Goal: Information Seeking & Learning: Learn about a topic

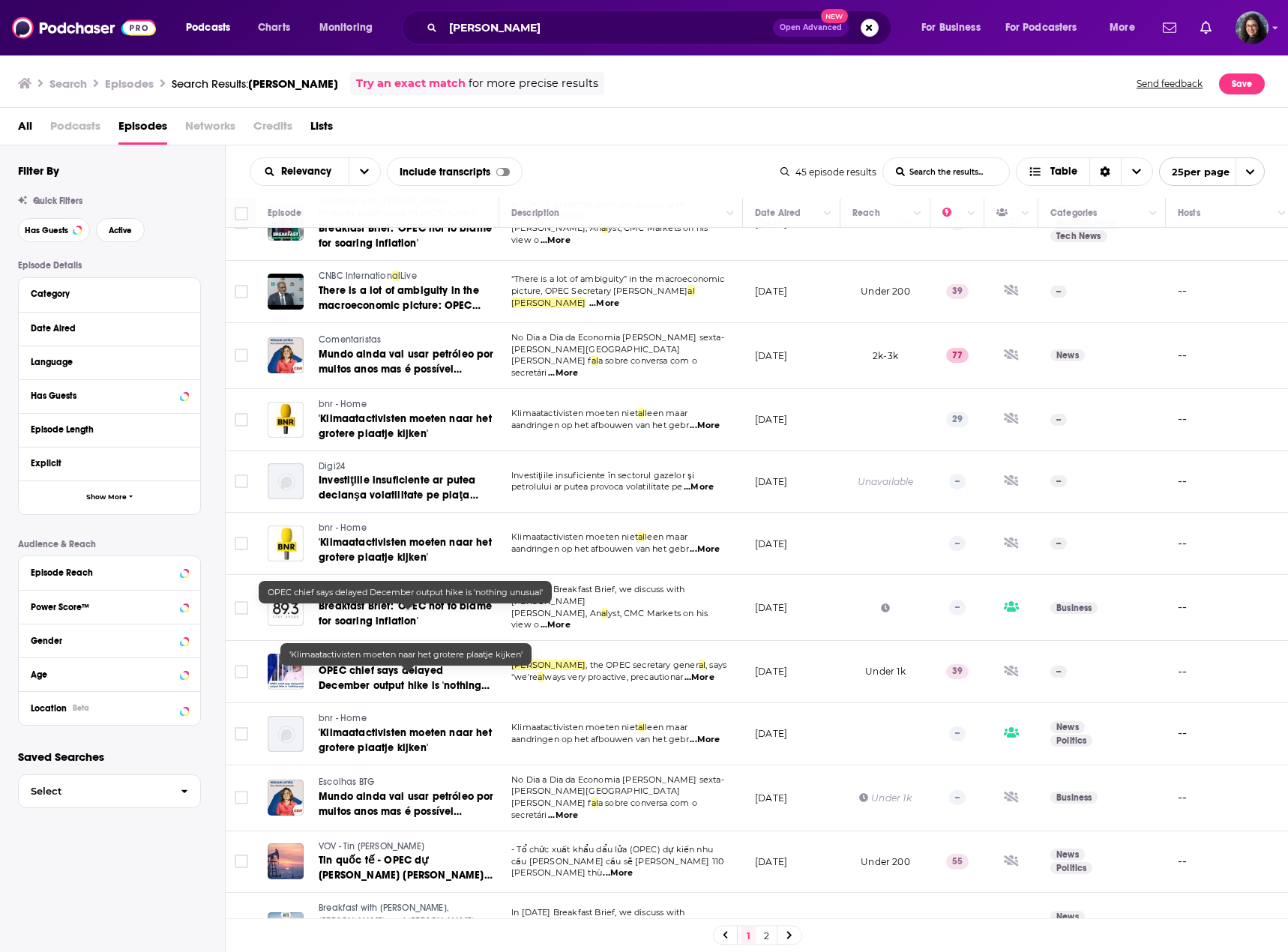
scroll to position [896, 0]
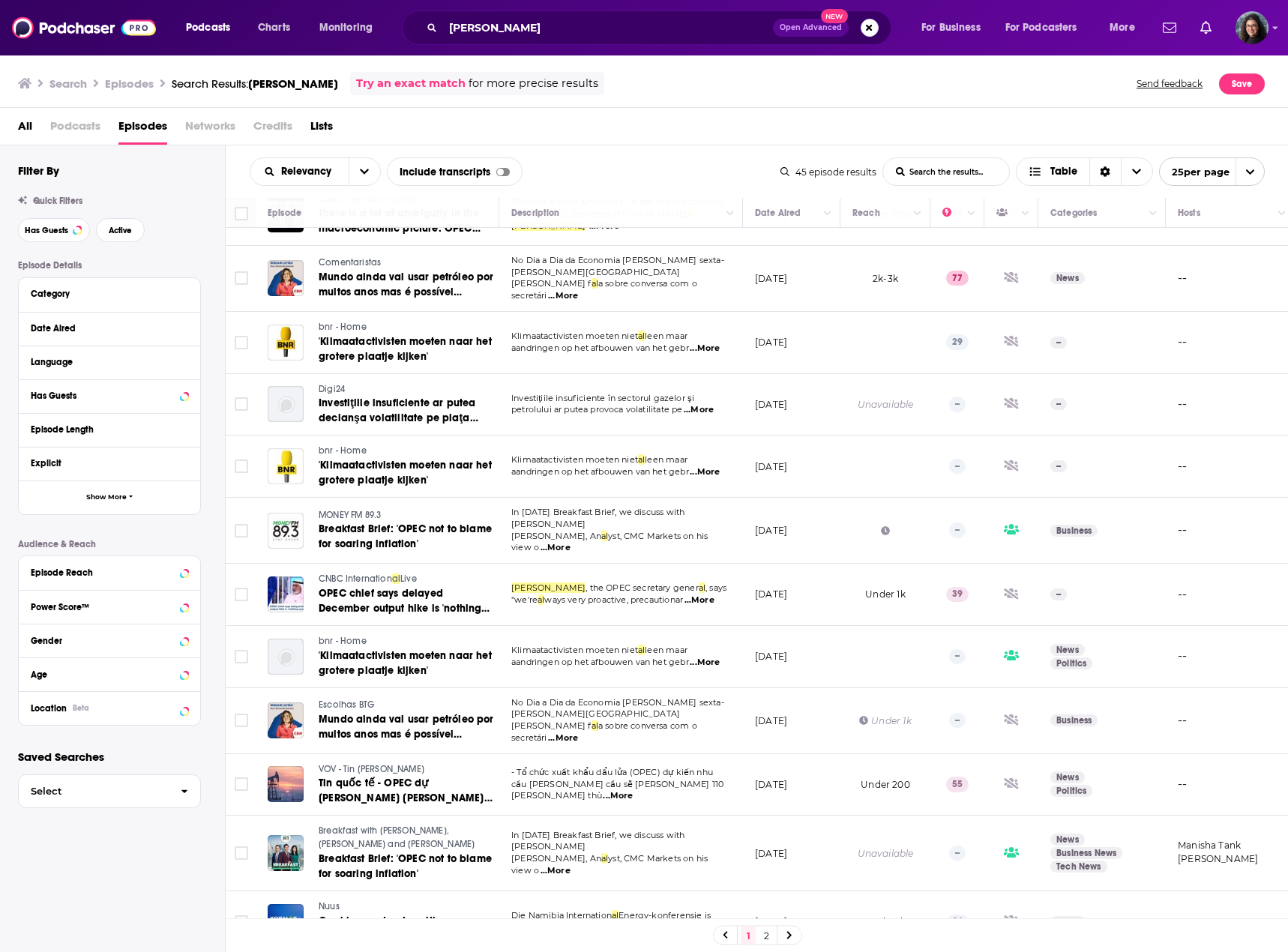
click at [766, 937] on link "2" at bounding box center [766, 935] width 15 height 18
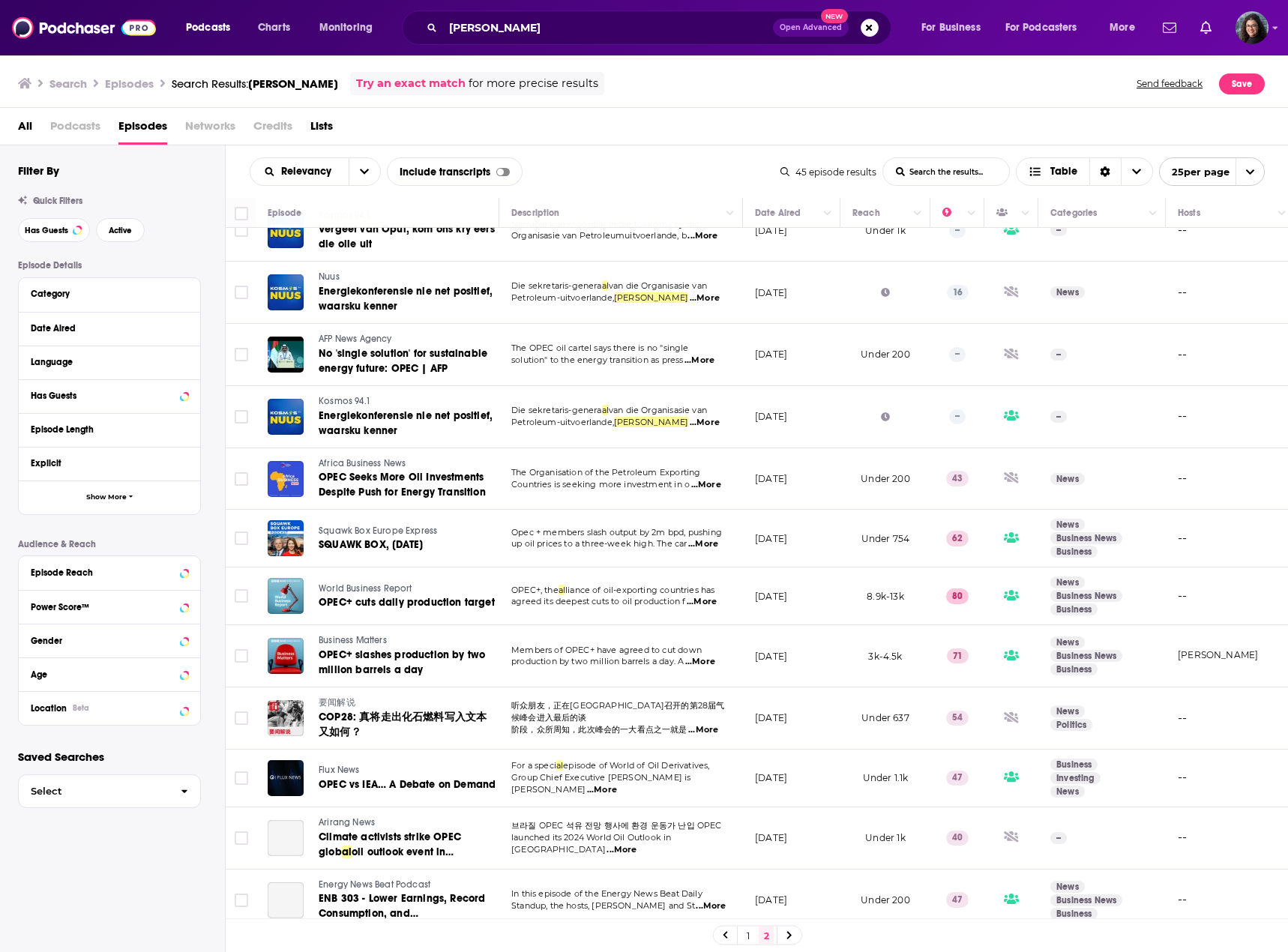
scroll to position [550, 0]
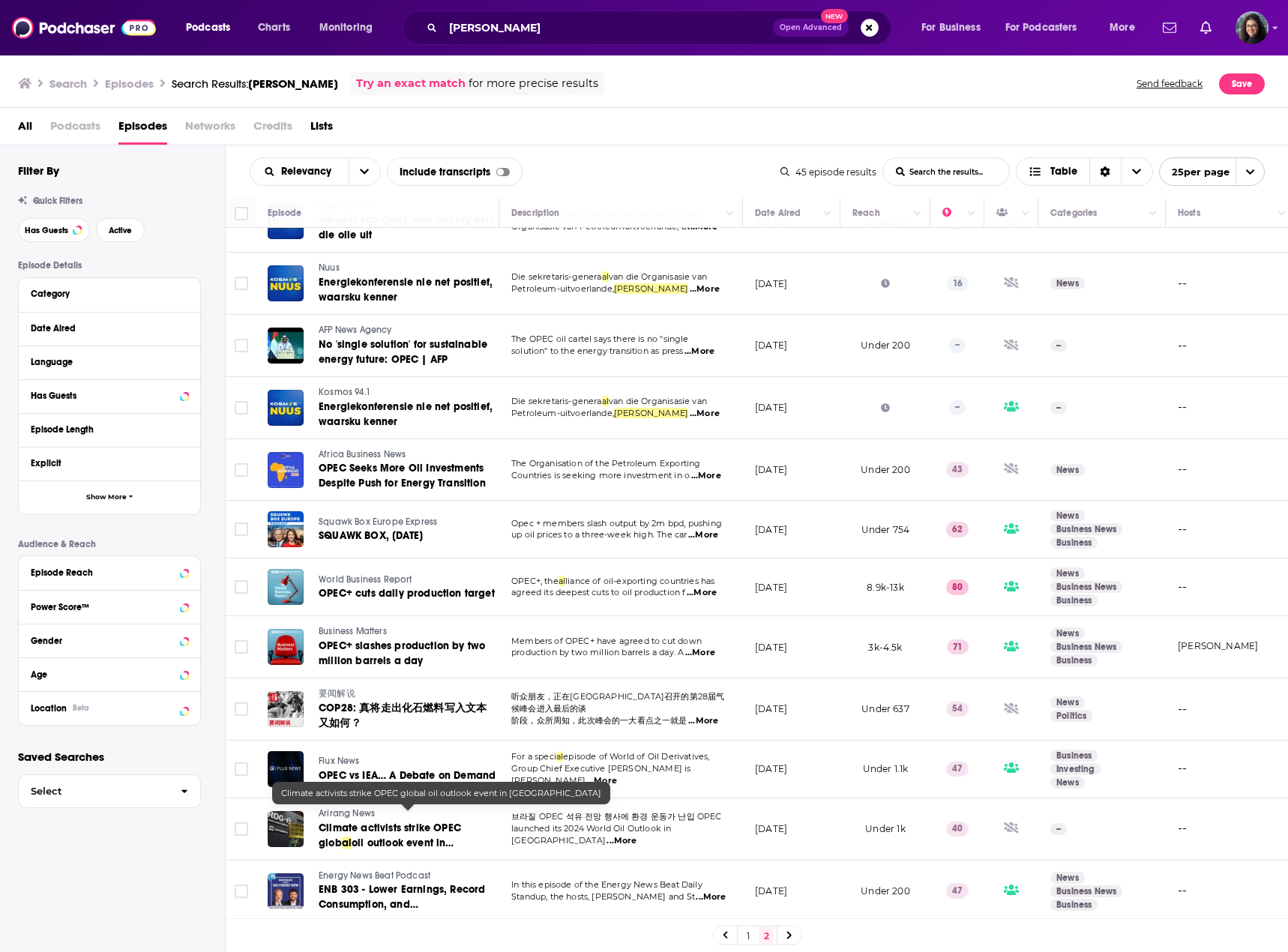
click at [361, 822] on span "Climate activists strike OPEC glob" at bounding box center [390, 835] width 143 height 28
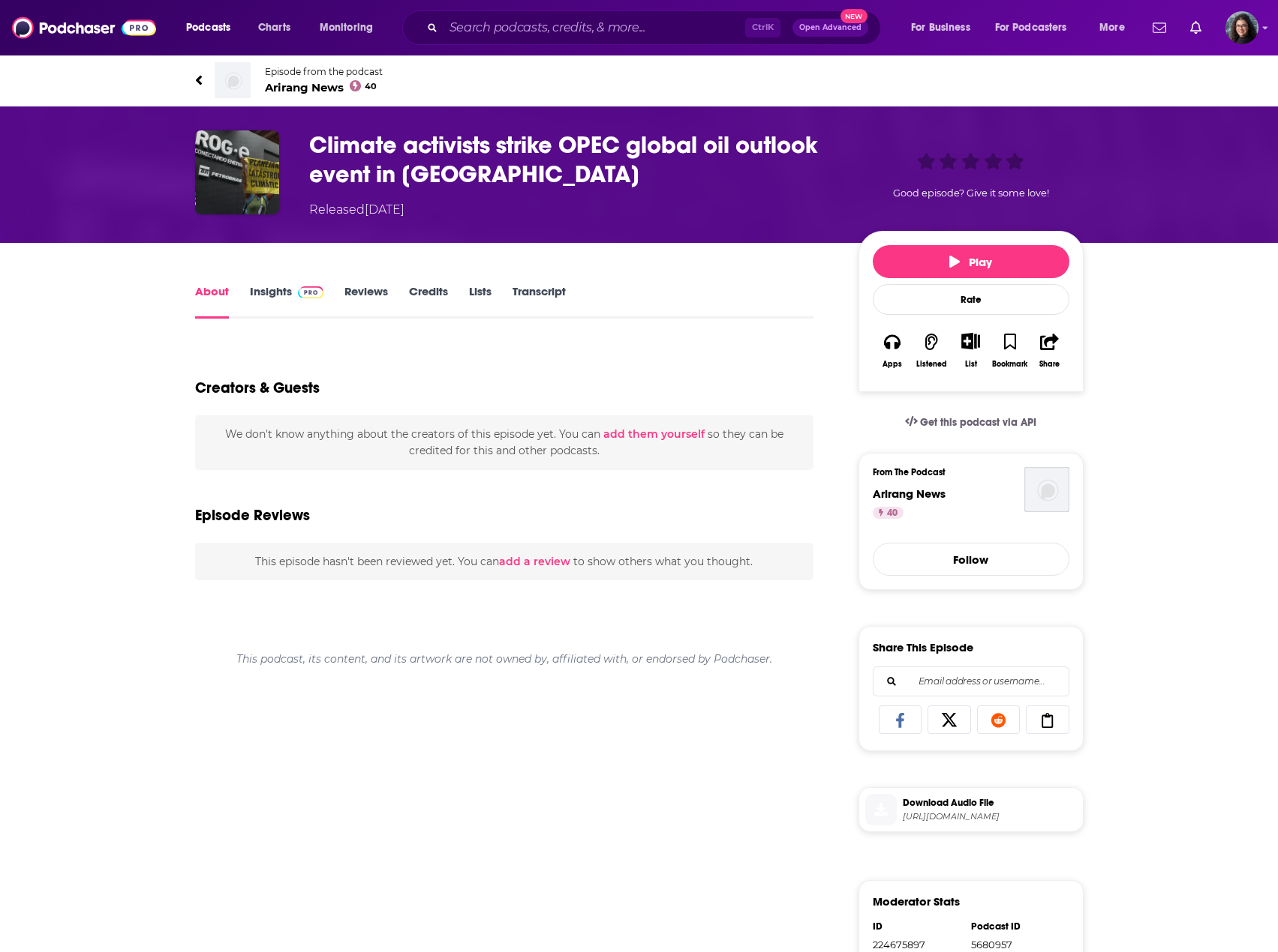
click at [266, 288] on link "Insights" at bounding box center [287, 301] width 75 height 34
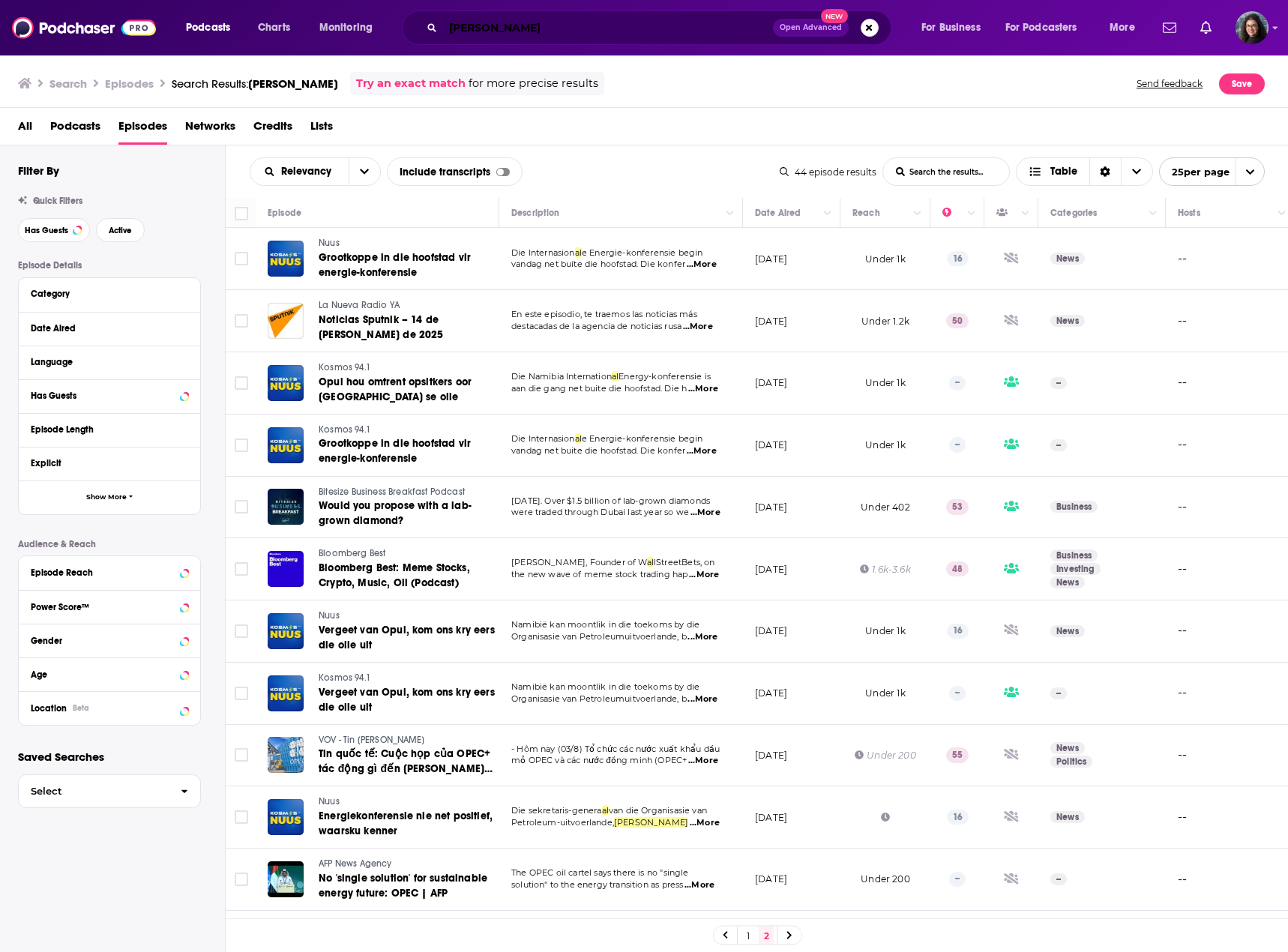
click at [588, 23] on input "haitham al ghais" at bounding box center [607, 28] width 330 height 24
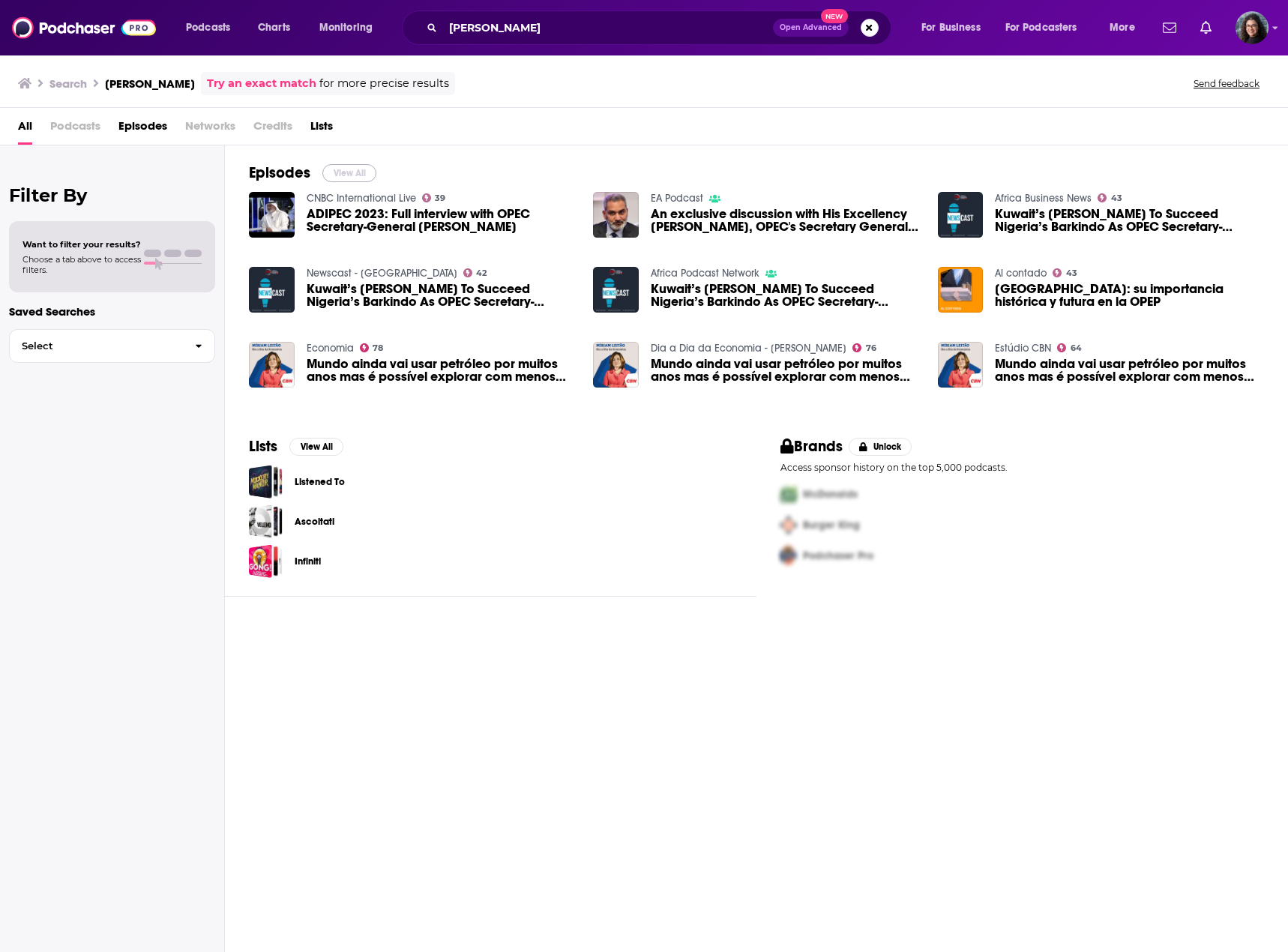
click at [336, 175] on button "View All" at bounding box center [349, 173] width 54 height 18
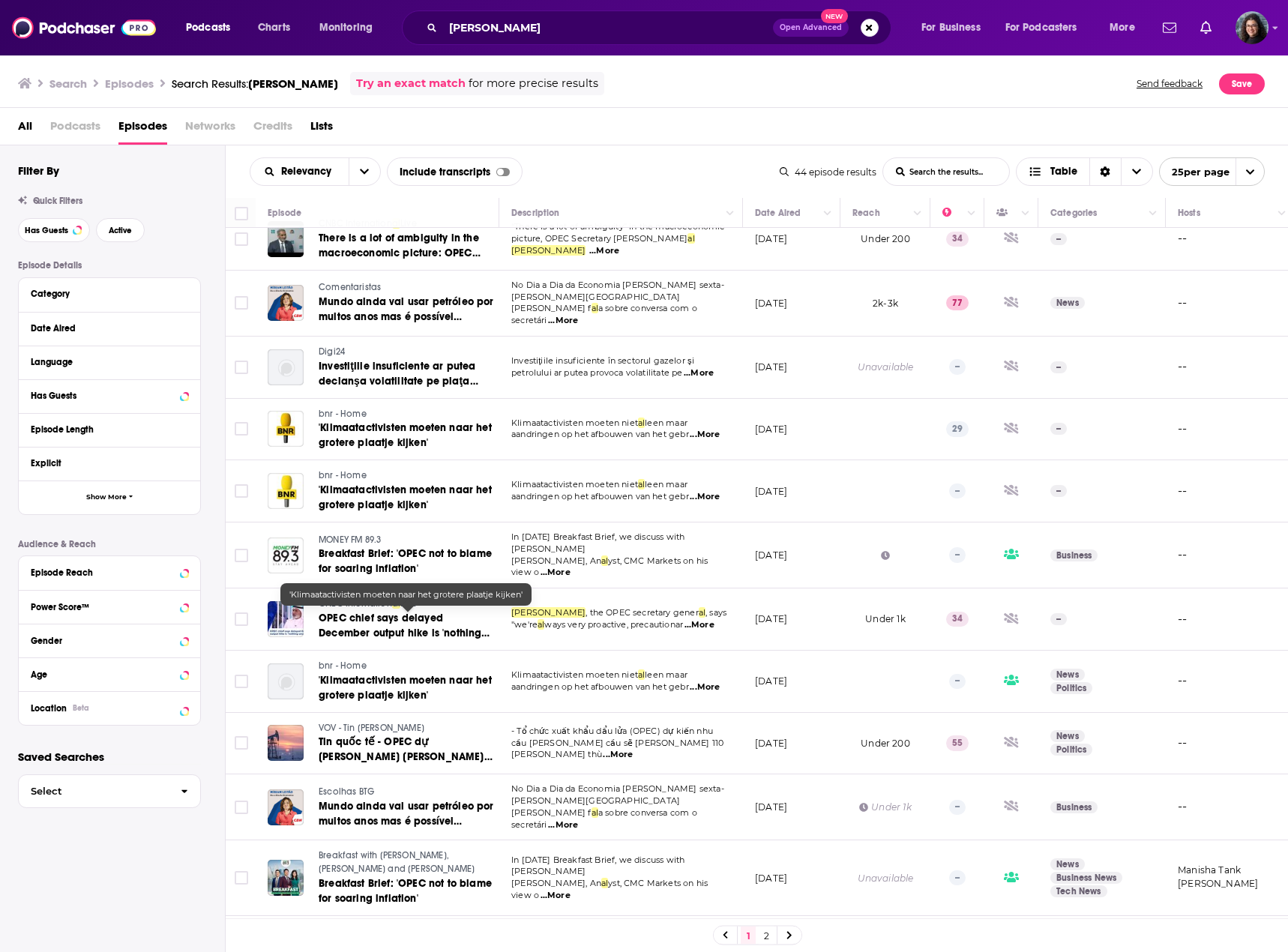
scroll to position [896, 0]
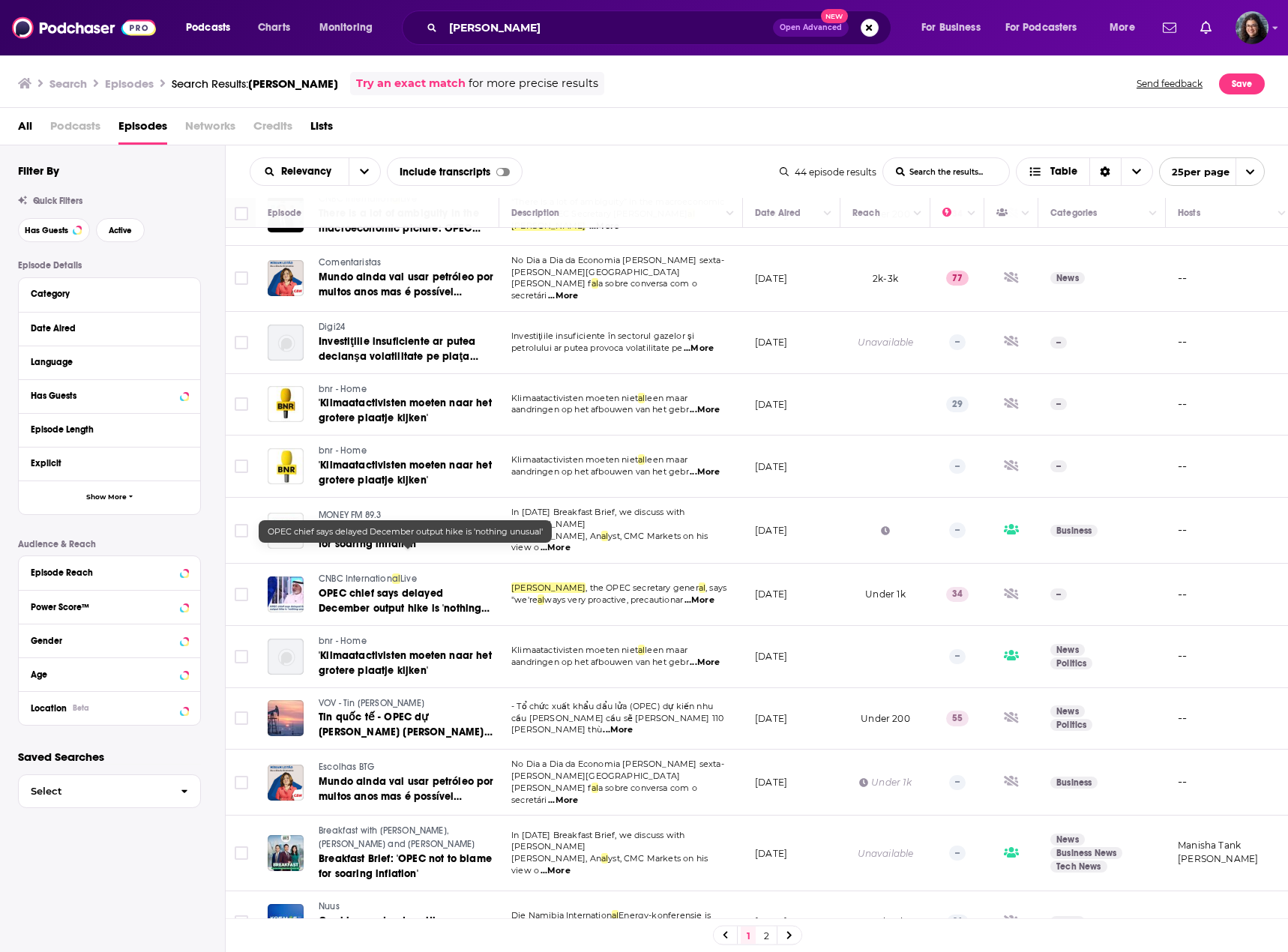
click at [381, 587] on span "OPEC chief says delayed December output hike is 'nothing unusu" at bounding box center [404, 608] width 171 height 43
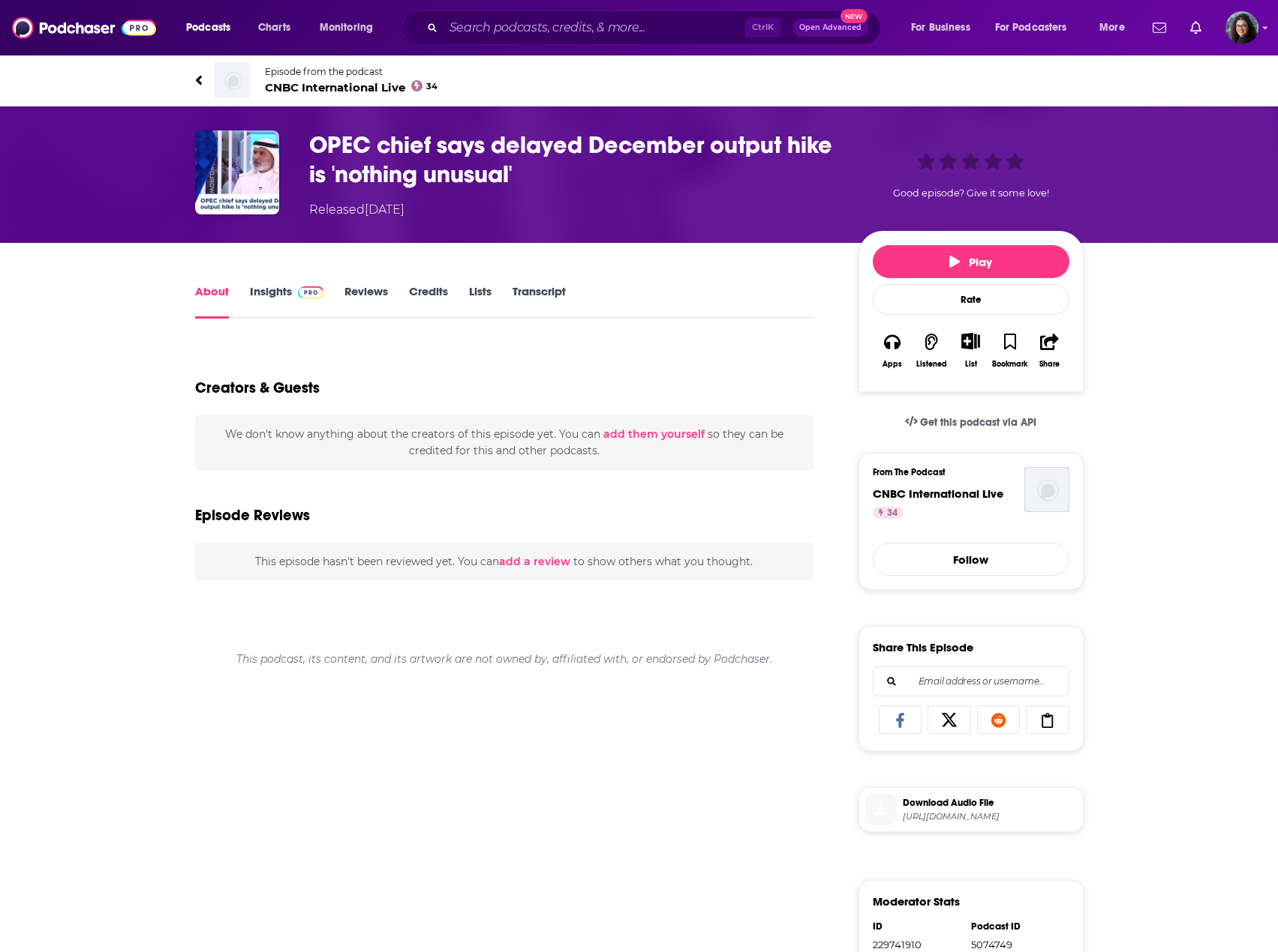
click at [267, 294] on link "Insights" at bounding box center [287, 301] width 75 height 34
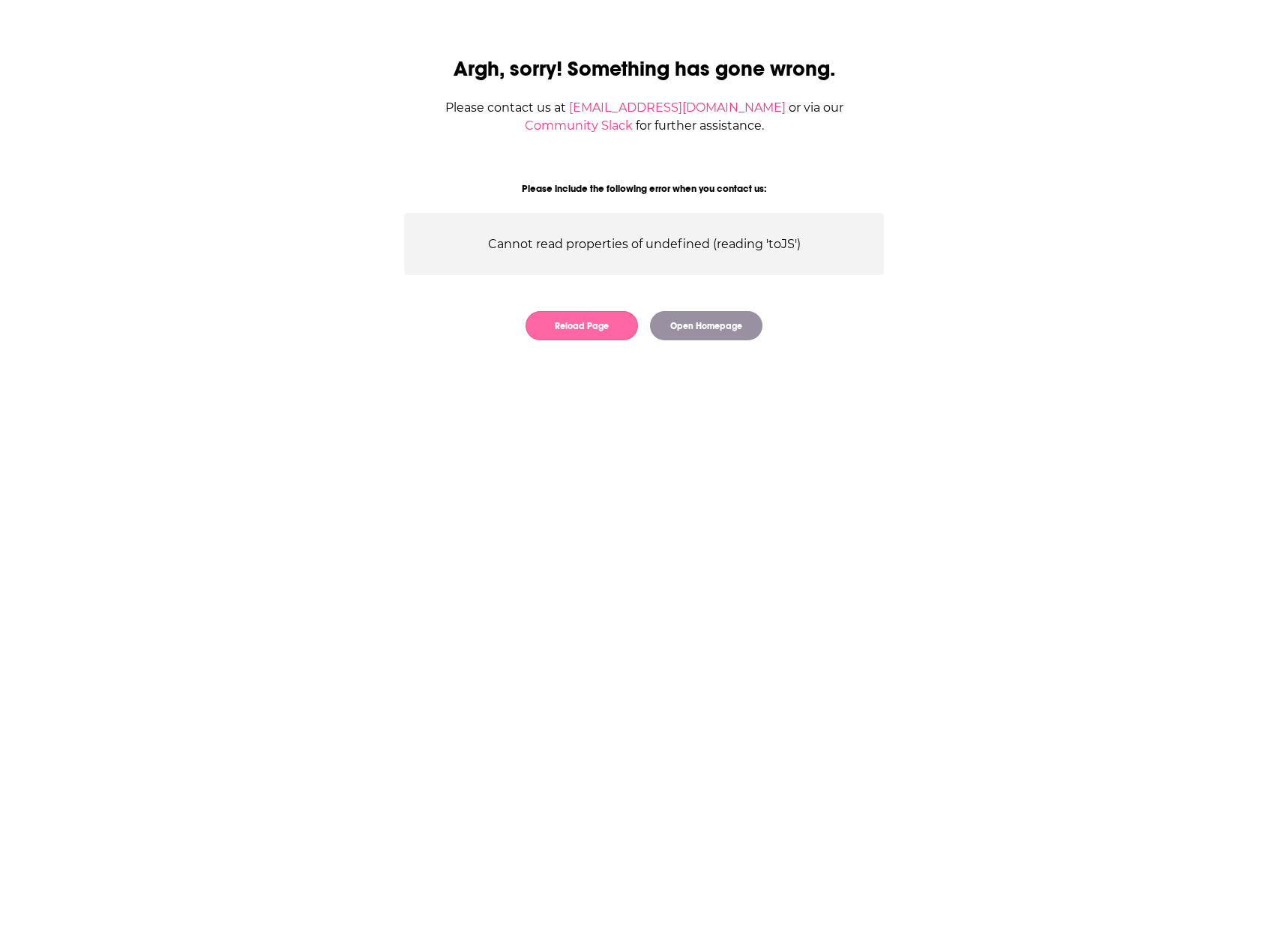
click at [579, 336] on button "Reload Page" at bounding box center [582, 325] width 112 height 29
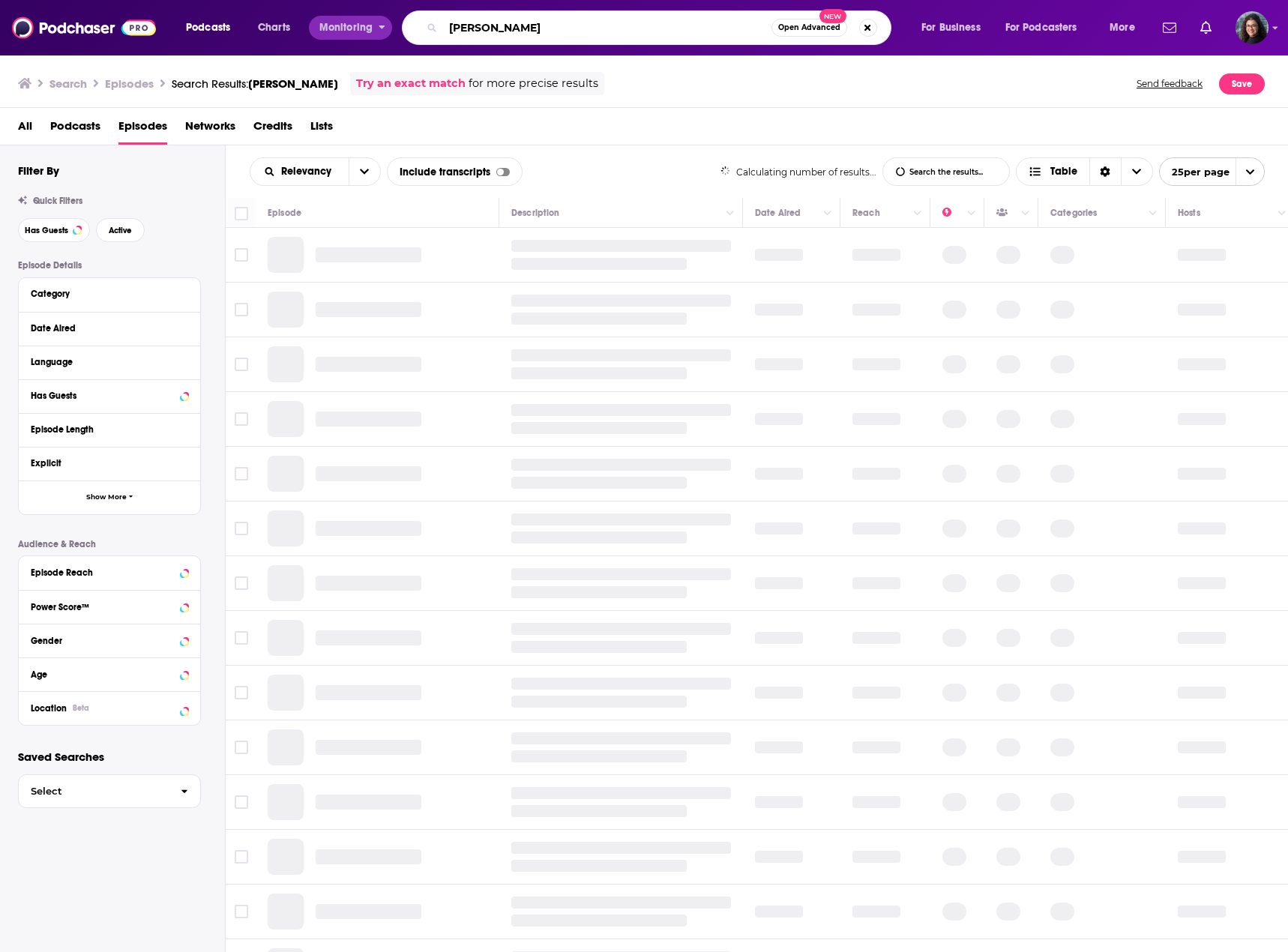
drag, startPoint x: 582, startPoint y: 29, endPoint x: 302, endPoint y: 24, distance: 280.0
click at [286, 34] on div "Podcasts Charts Monitoring haitham al ghais Open Advanced New For Business For …" at bounding box center [662, 28] width 974 height 34
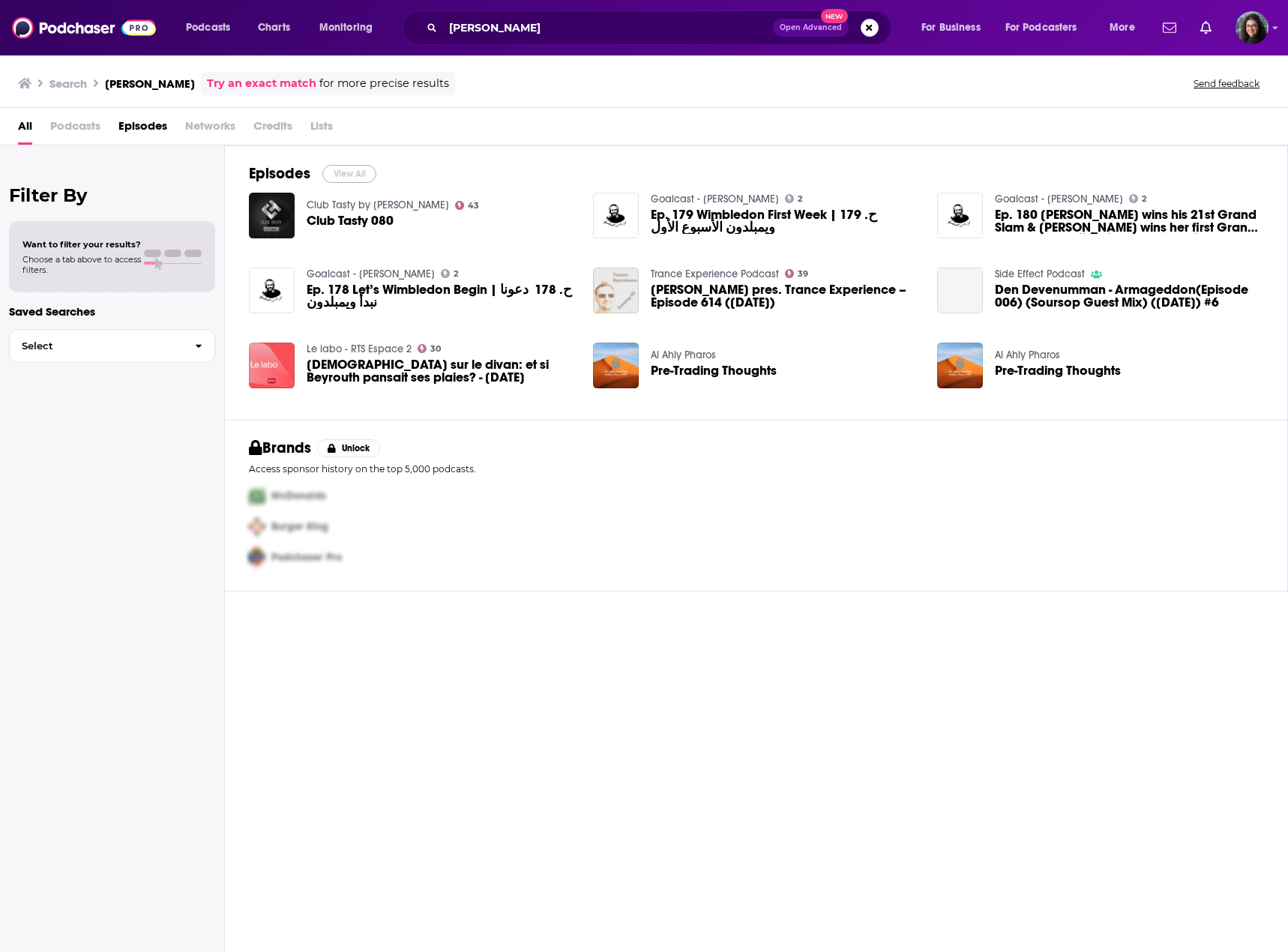
click at [341, 174] on button "View All" at bounding box center [349, 174] width 54 height 18
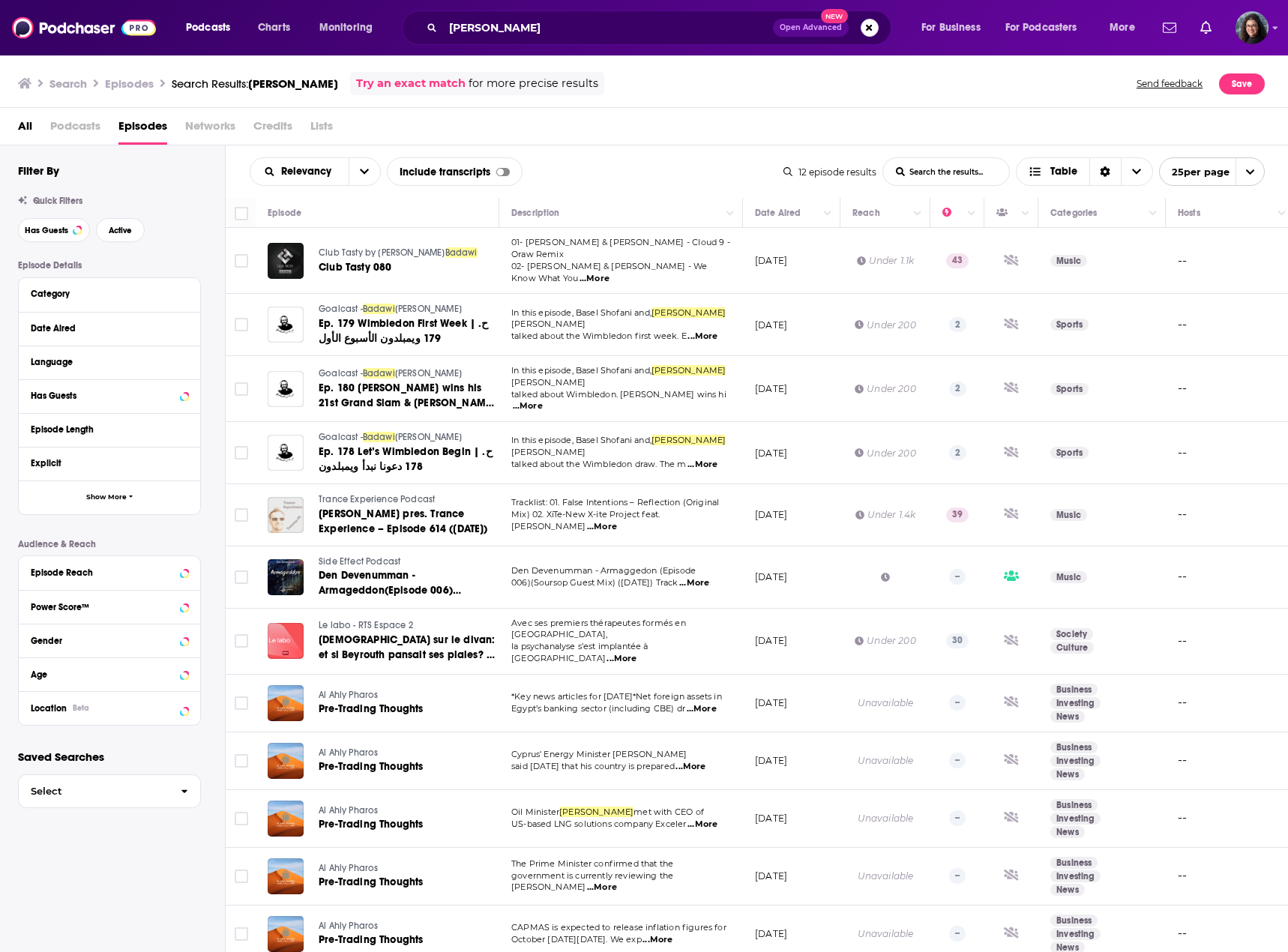
click at [617, 882] on span "...More" at bounding box center [602, 887] width 30 height 12
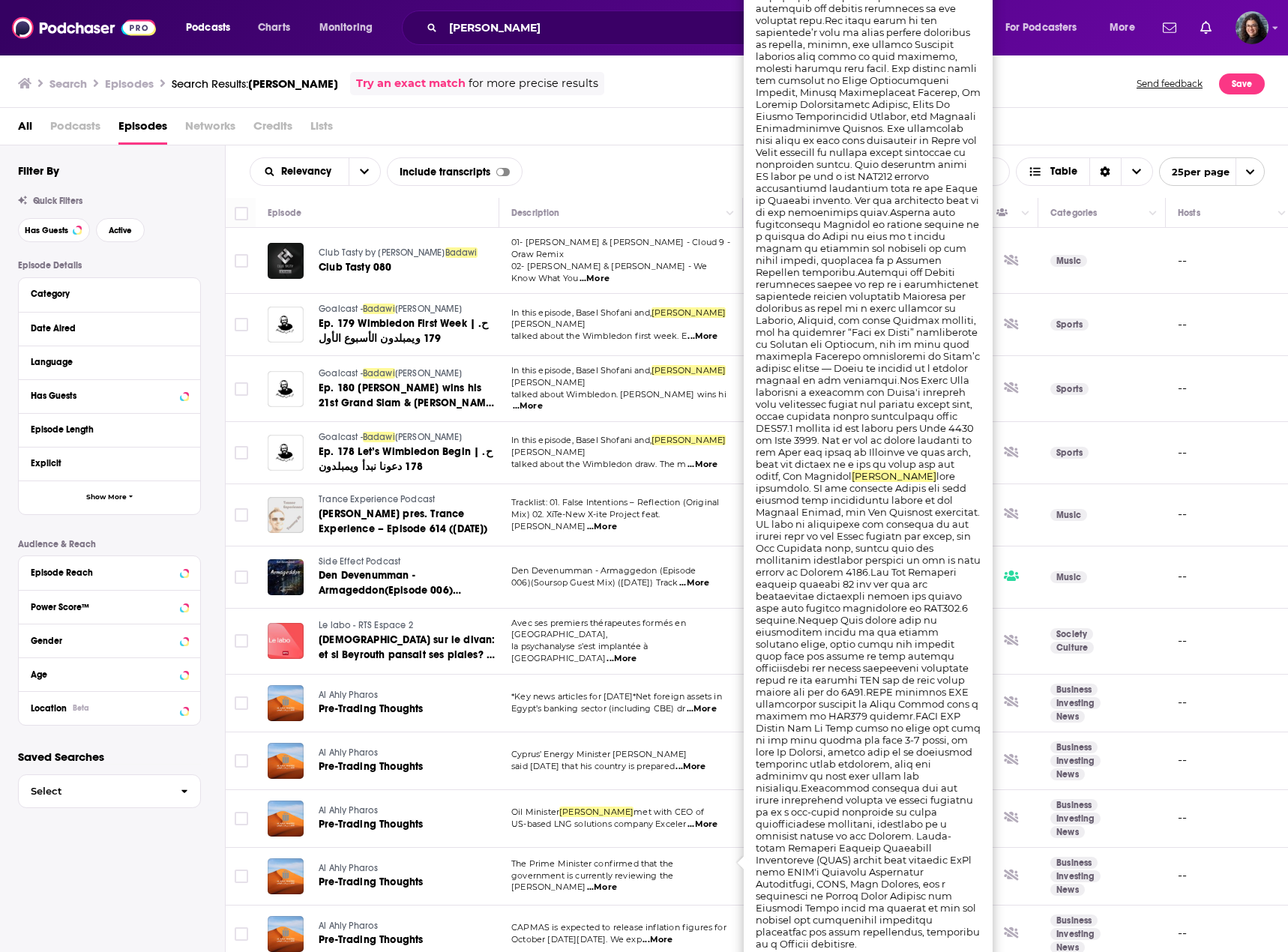
click at [617, 882] on span "...More" at bounding box center [602, 887] width 30 height 12
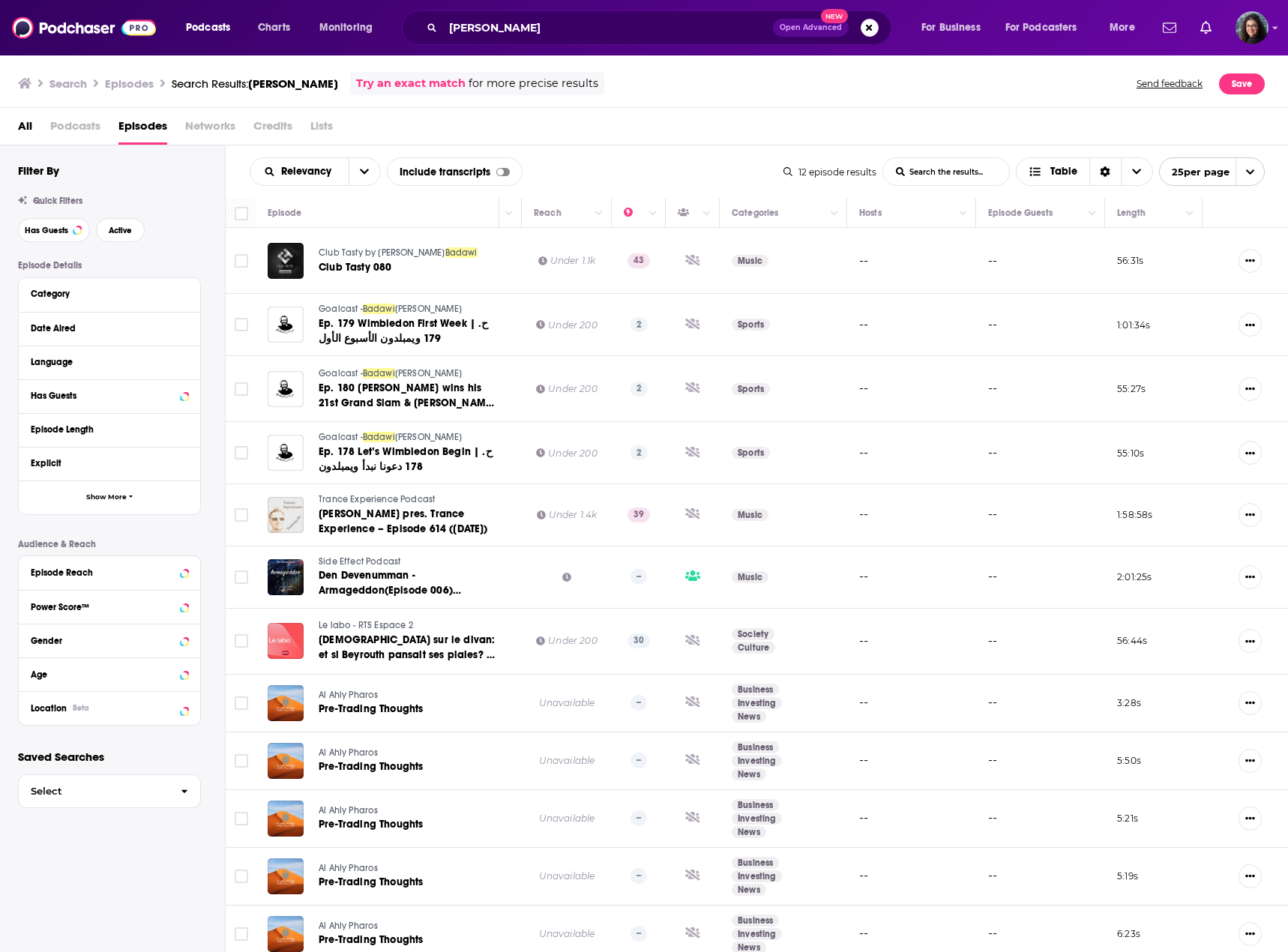
scroll to position [0, 10]
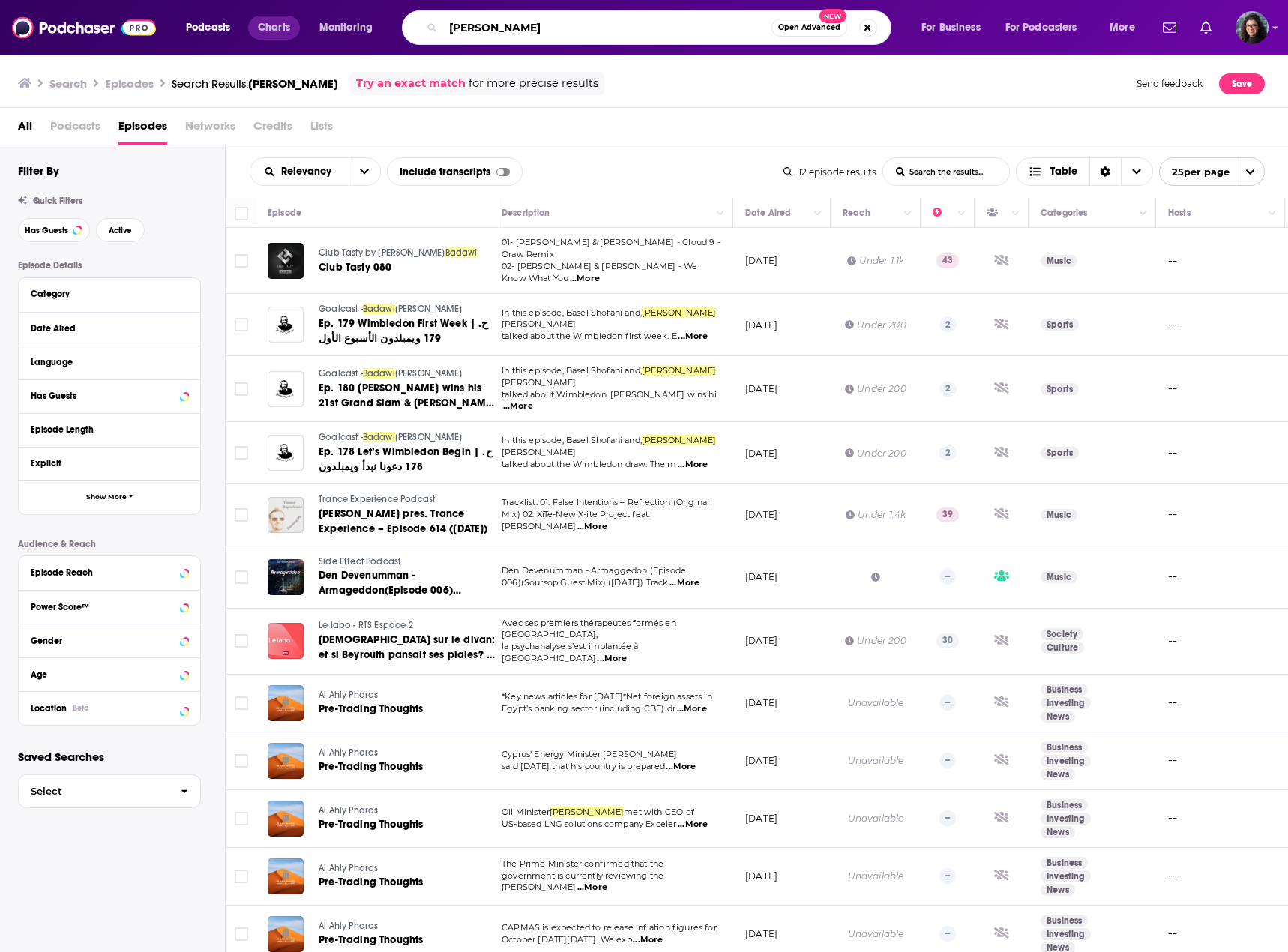
drag, startPoint x: 564, startPoint y: 28, endPoint x: 256, endPoint y: 37, distance: 308.1
click at [249, 35] on div "Podcasts Charts Monitoring karim badawi Open Advanced New For Business For Podc…" at bounding box center [662, 28] width 974 height 34
type input "b"
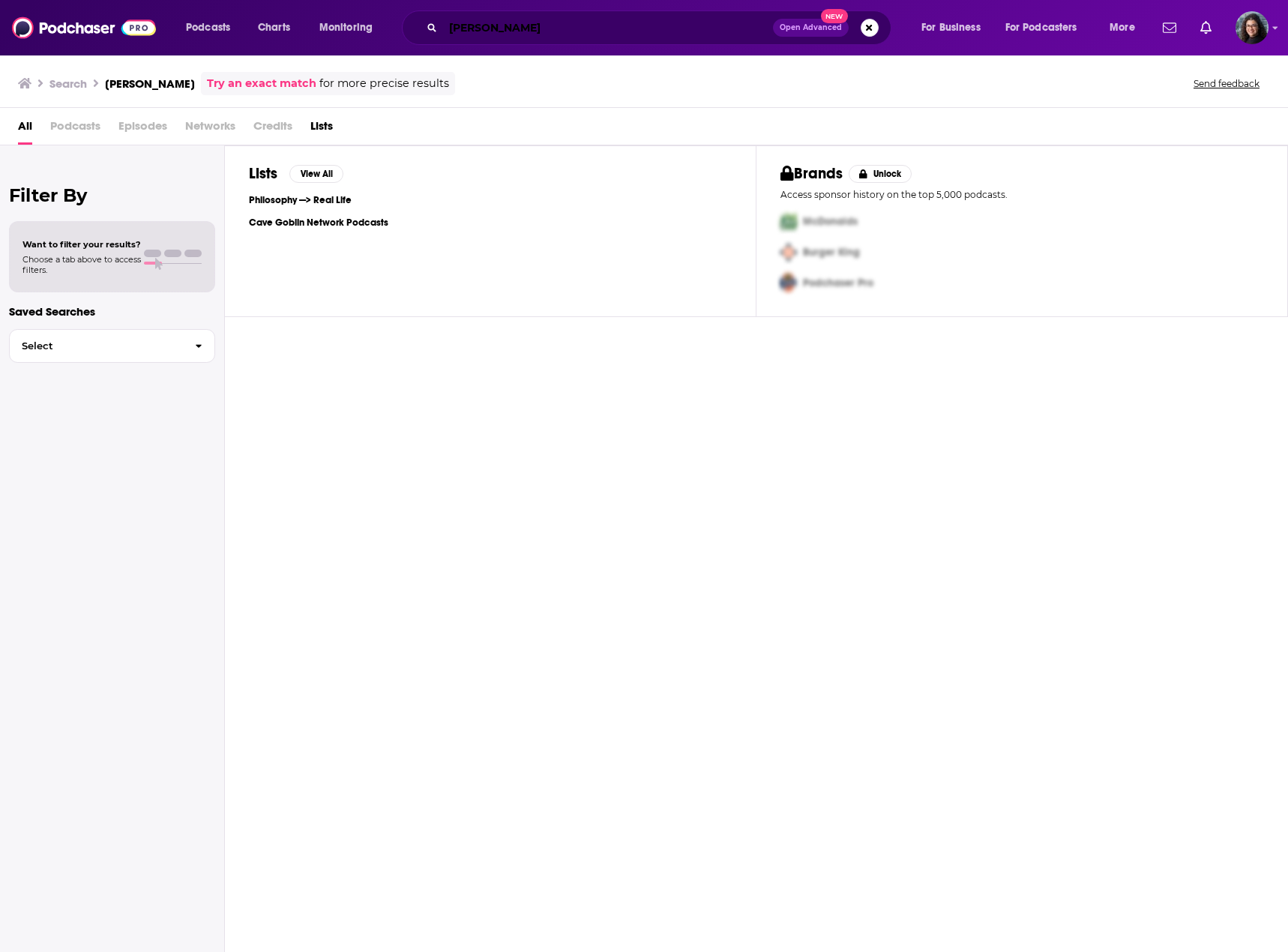
click at [522, 21] on input "[PERSON_NAME]" at bounding box center [607, 28] width 330 height 24
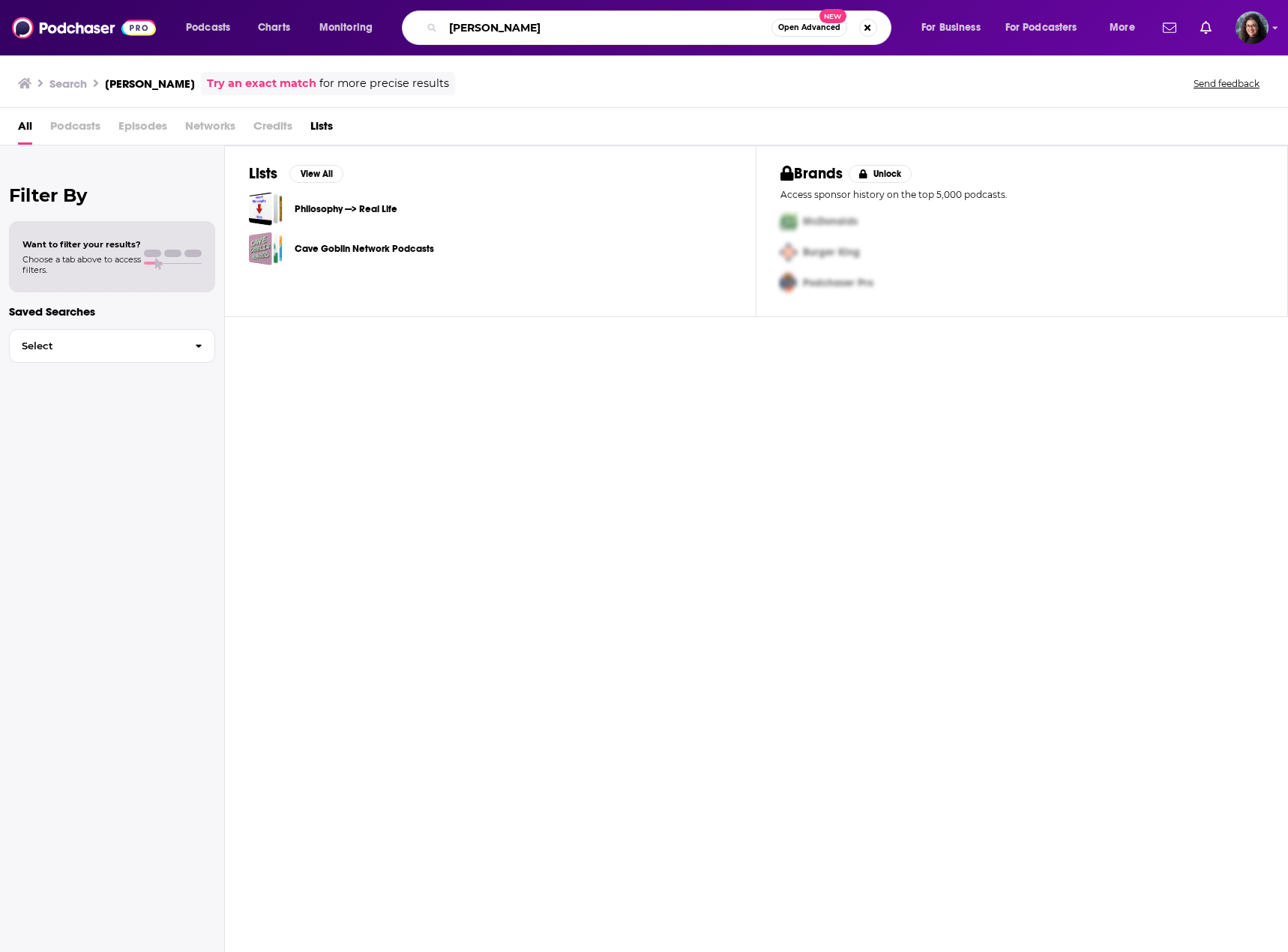
type input "[PERSON_NAME]"
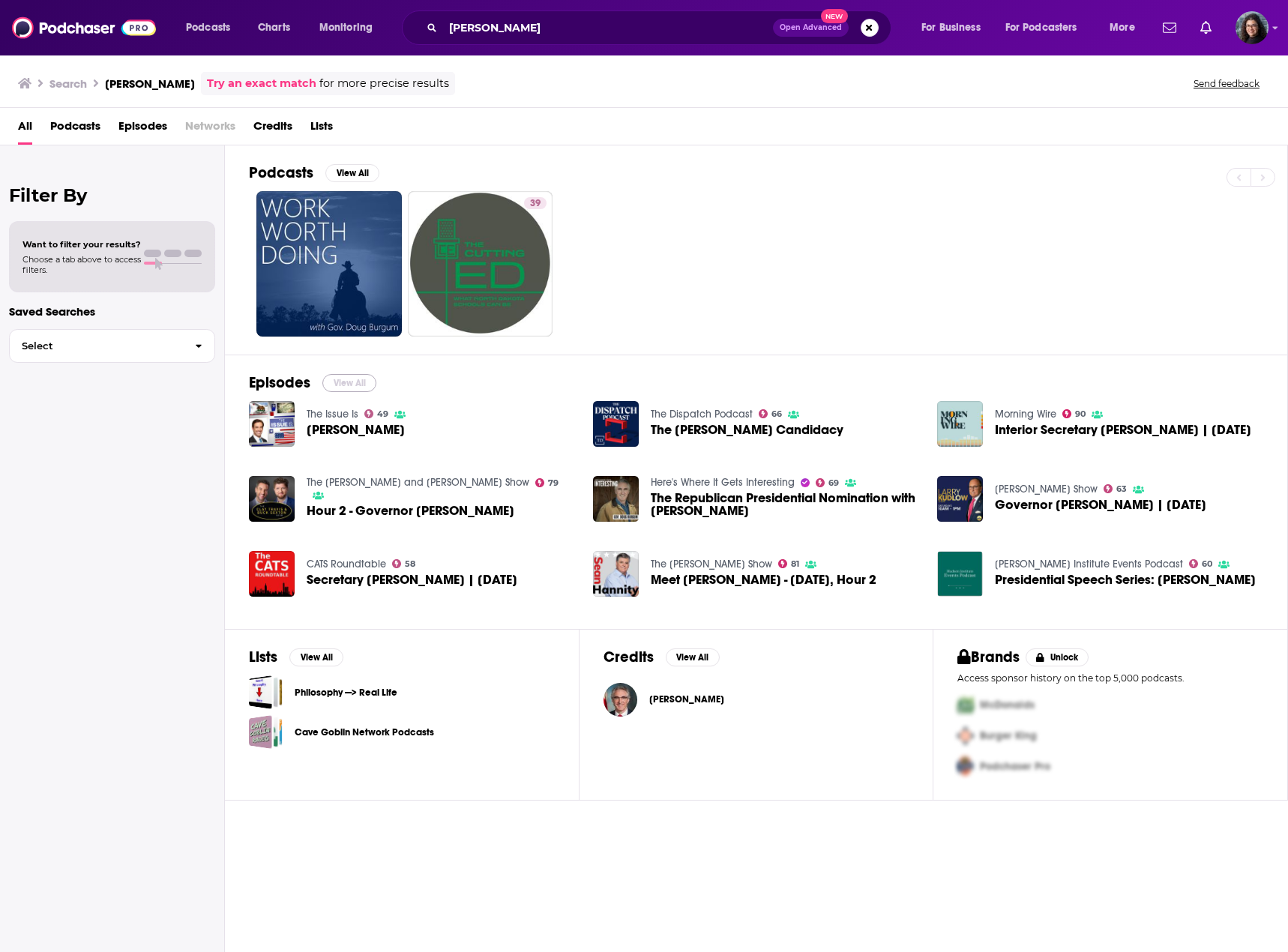
click at [340, 385] on button "View All" at bounding box center [349, 382] width 54 height 18
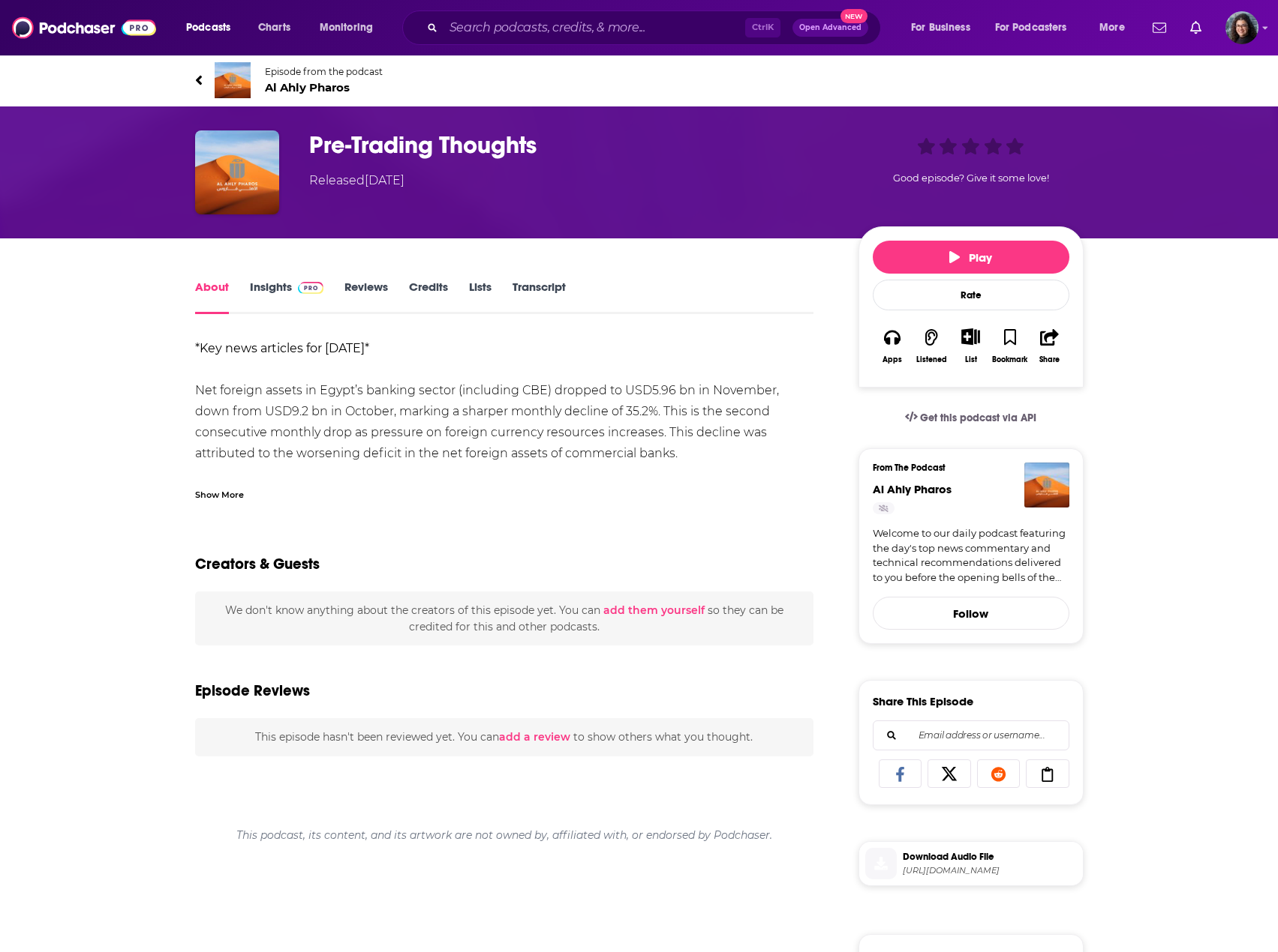
click at [227, 490] on div "Show More" at bounding box center [219, 493] width 49 height 14
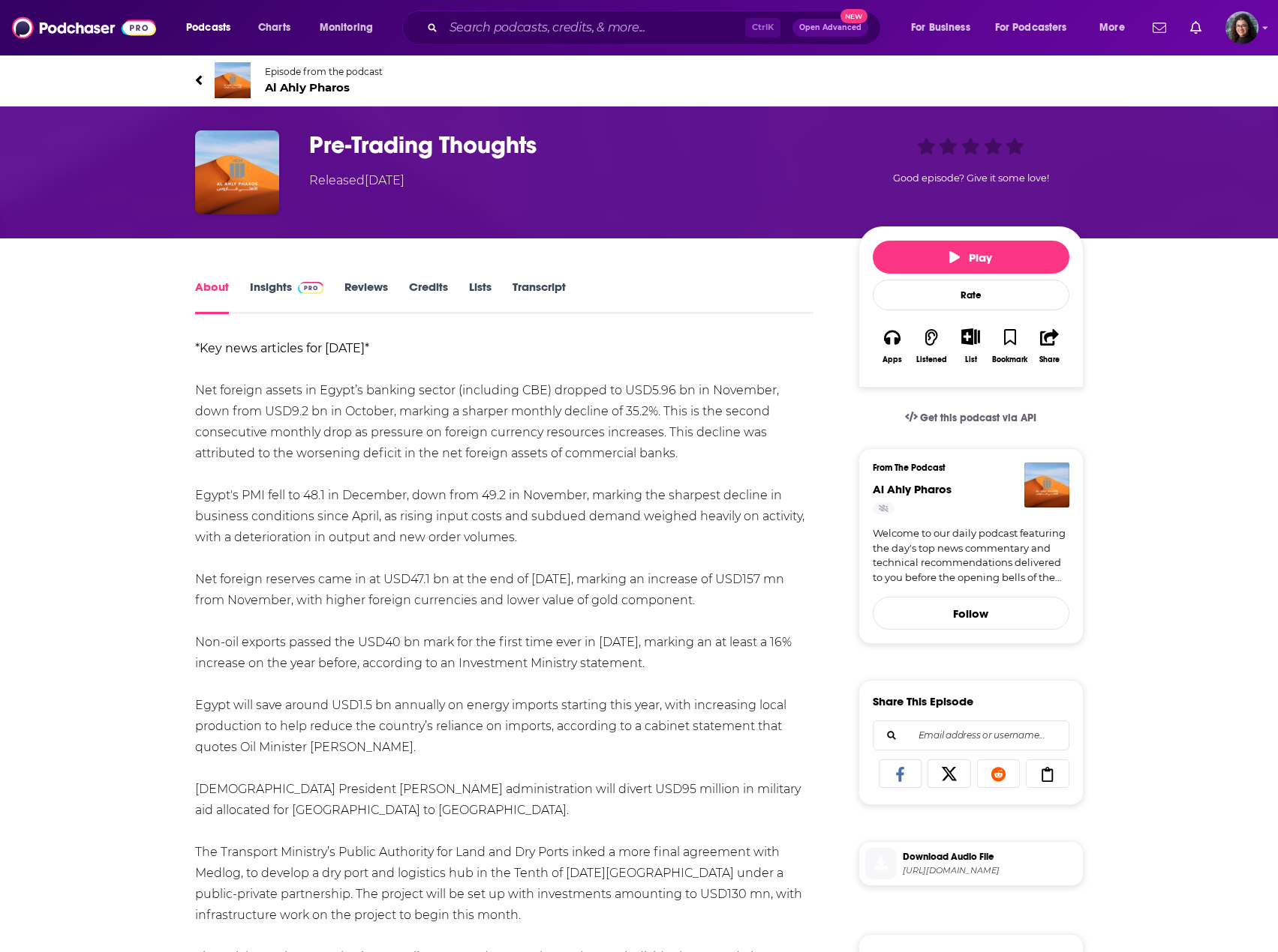
click at [269, 293] on link "Insights" at bounding box center [287, 296] width 75 height 34
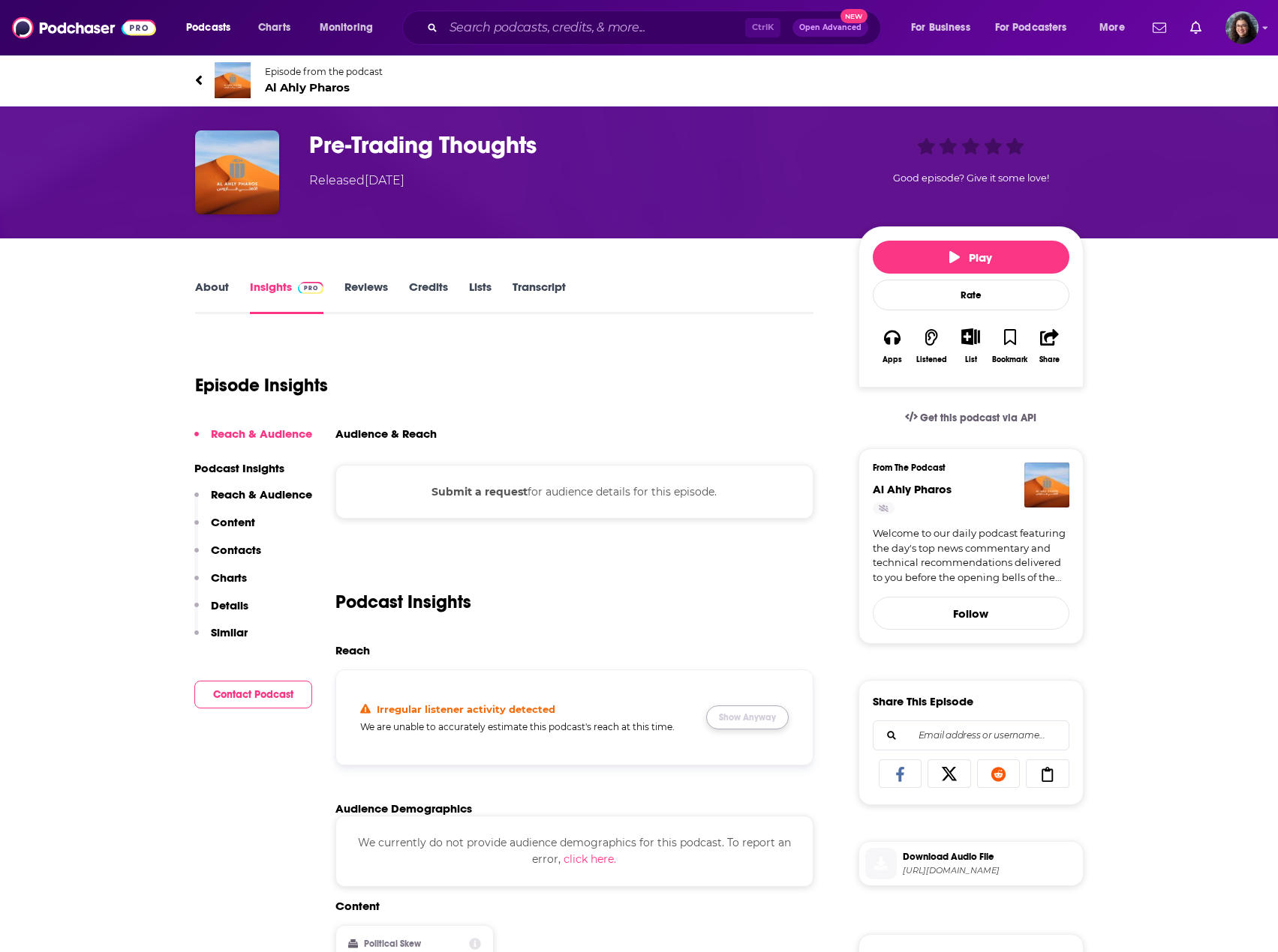
click at [749, 721] on button "Show Anyway" at bounding box center [747, 717] width 82 height 24
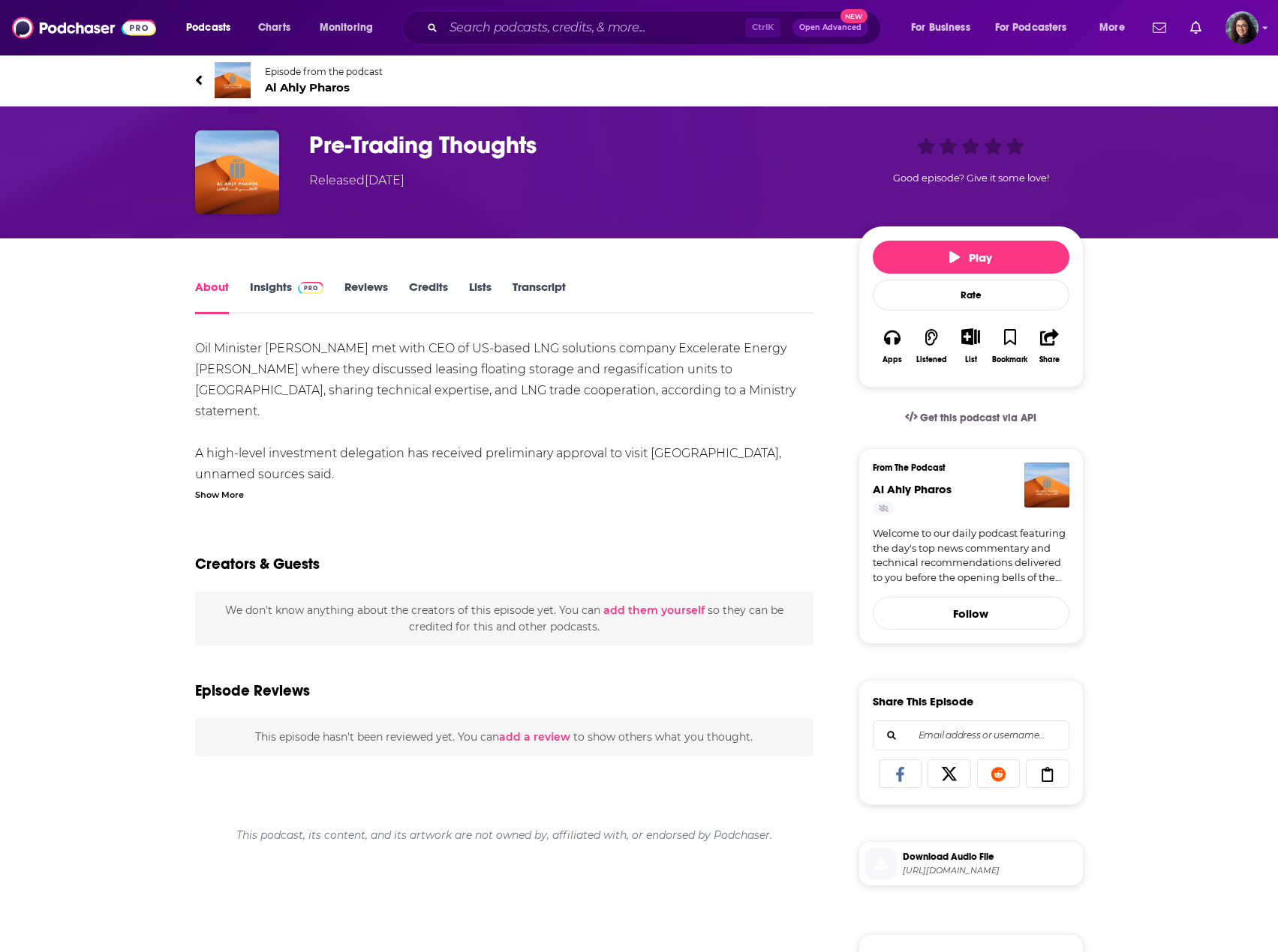
click at [222, 491] on div "Show More" at bounding box center [219, 493] width 49 height 14
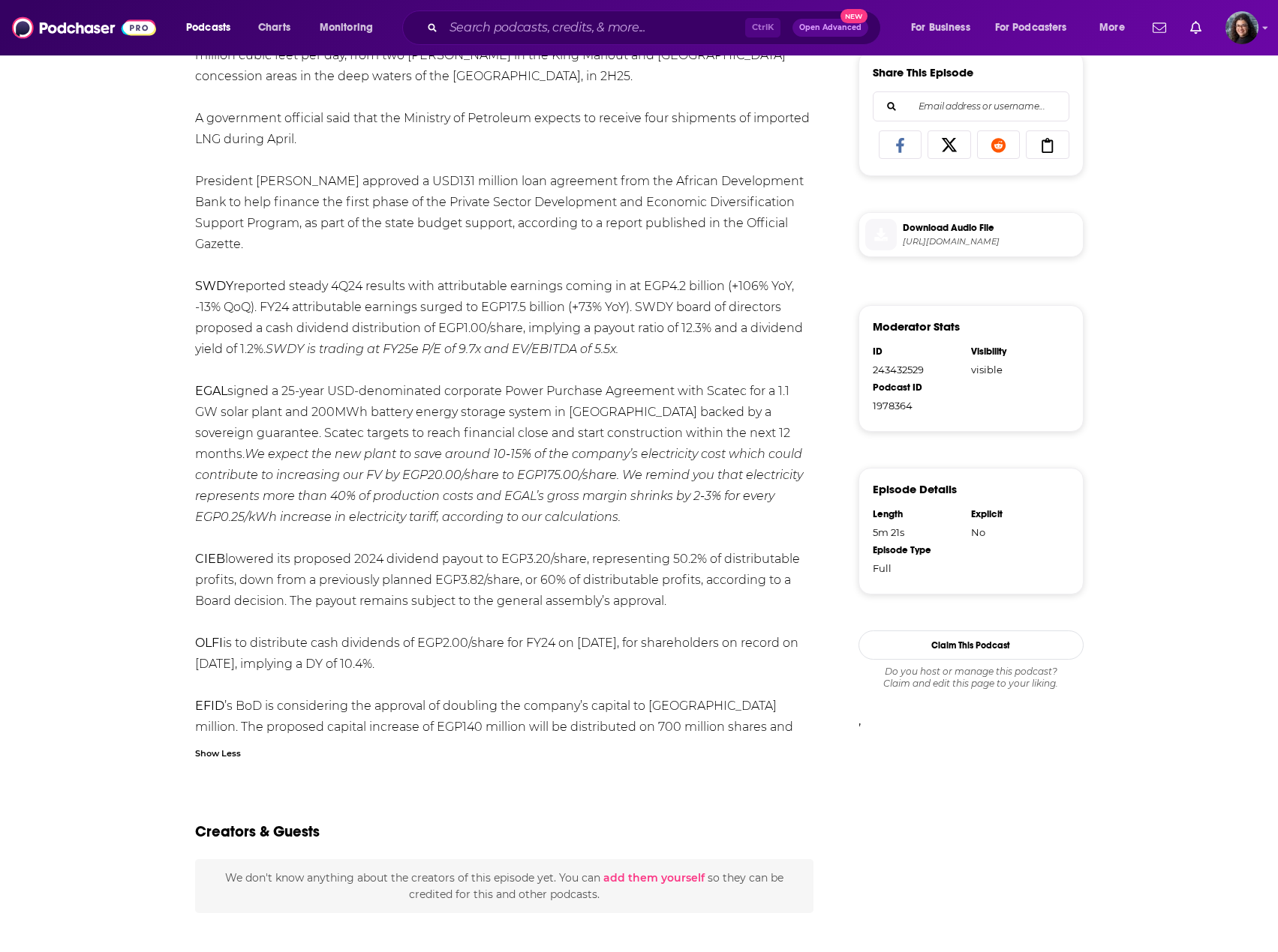
scroll to position [300, 0]
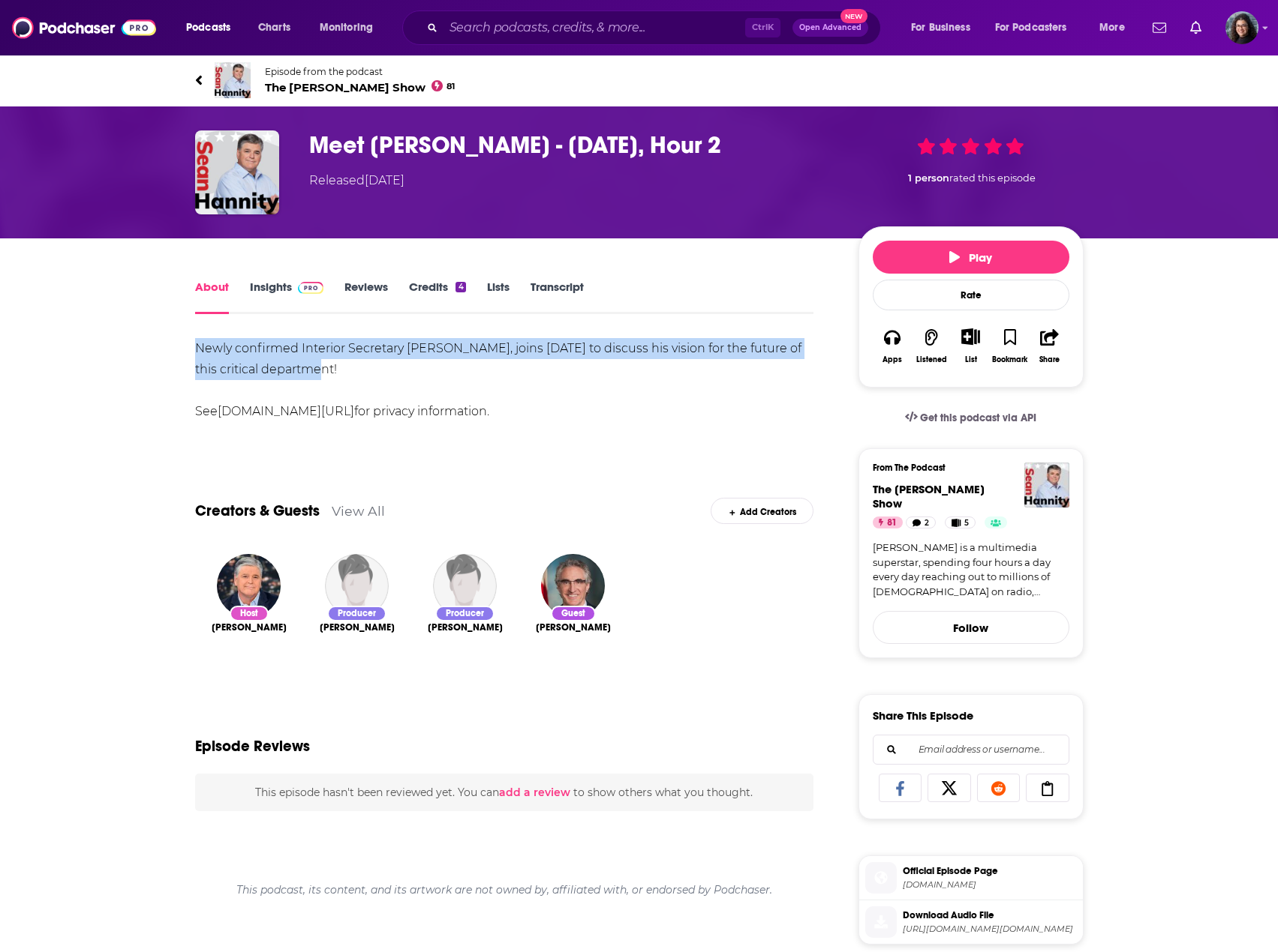
drag, startPoint x: 190, startPoint y: 344, endPoint x: 331, endPoint y: 370, distance: 143.4
click at [331, 370] on div "About Insights Reviews Credits 4 Lists Transcript Newly confirmed Interior Secr…" at bounding box center [514, 852] width 687 height 1150
drag, startPoint x: 519, startPoint y: 178, endPoint x: 420, endPoint y: 179, distance: 99.0
click at [420, 179] on div "Released Tuesday, 4th February 2025" at bounding box center [571, 180] width 525 height 18
click at [263, 286] on link "Insights" at bounding box center [287, 296] width 75 height 34
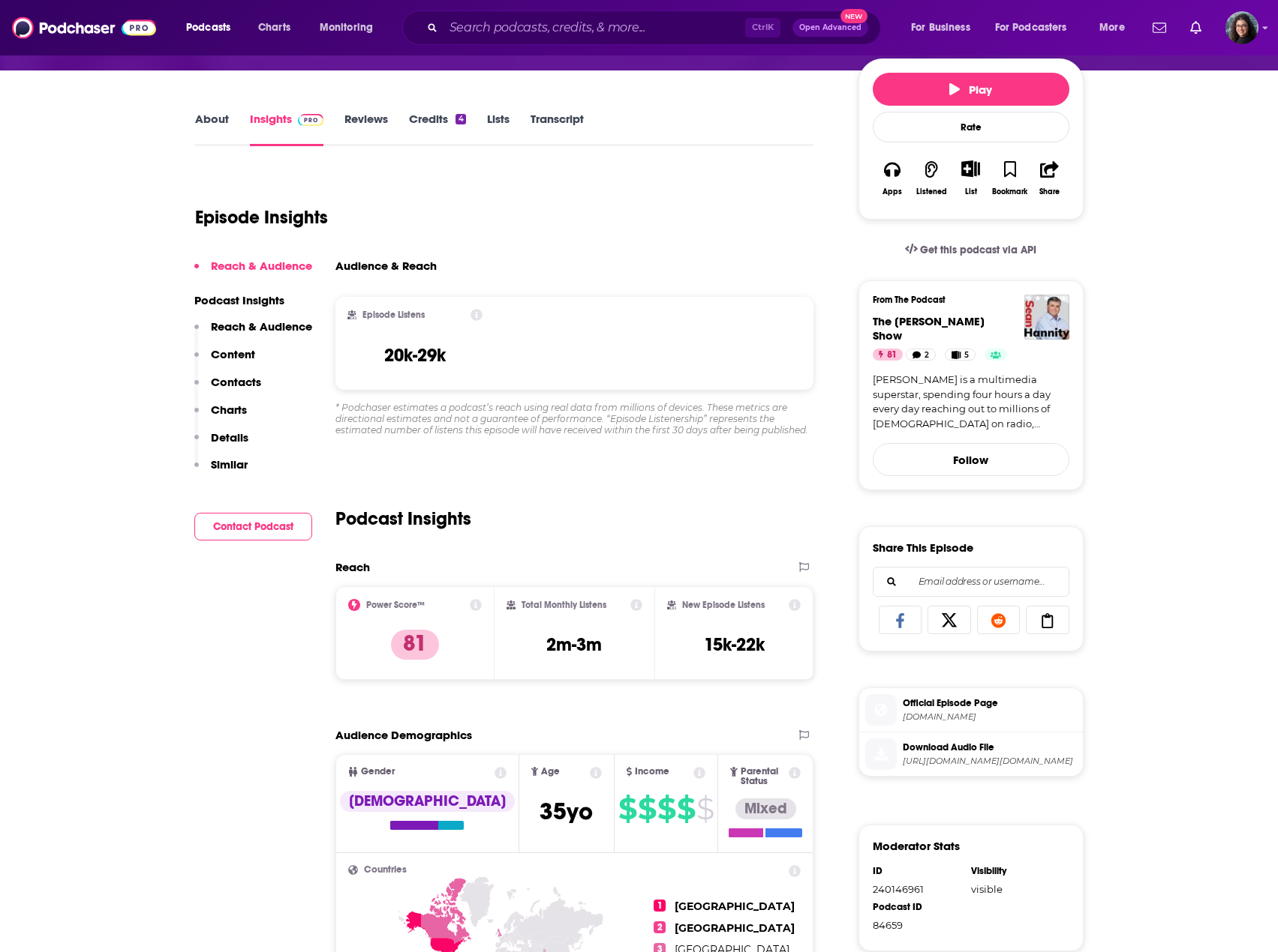
scroll to position [225, 0]
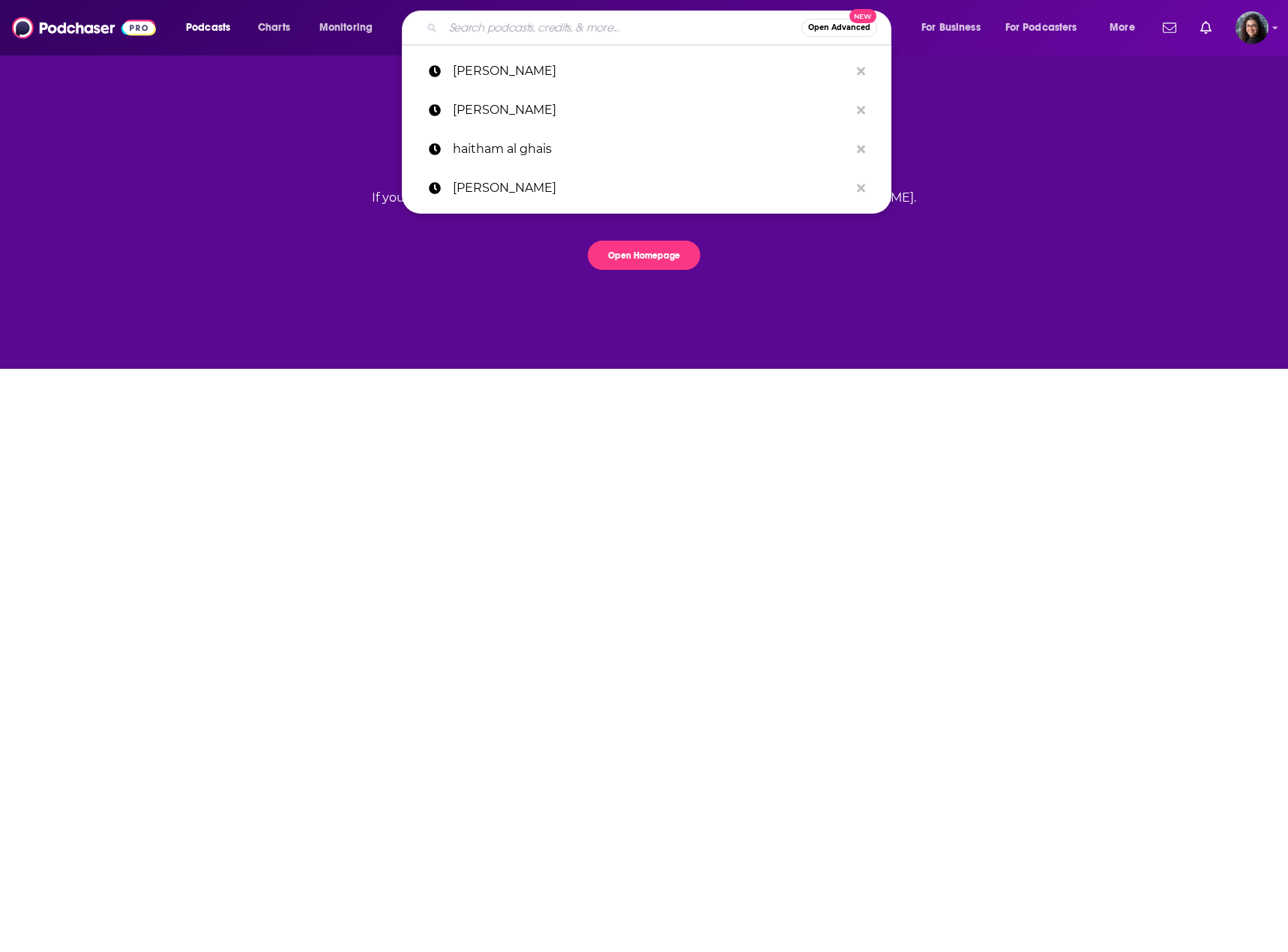
click at [616, 32] on input "Search podcasts, credits, & more..." at bounding box center [621, 28] width 358 height 24
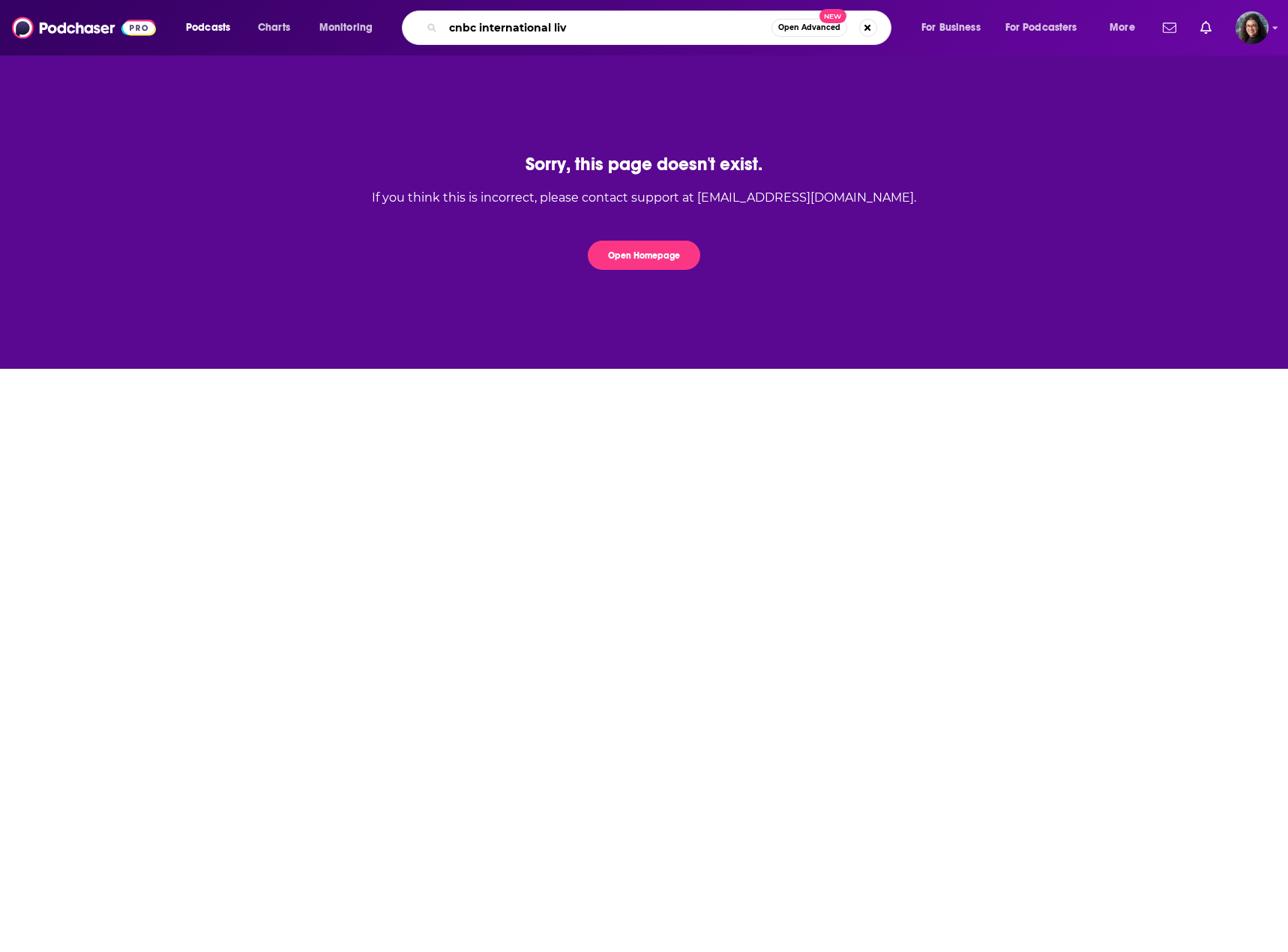
type input "cnbc international live"
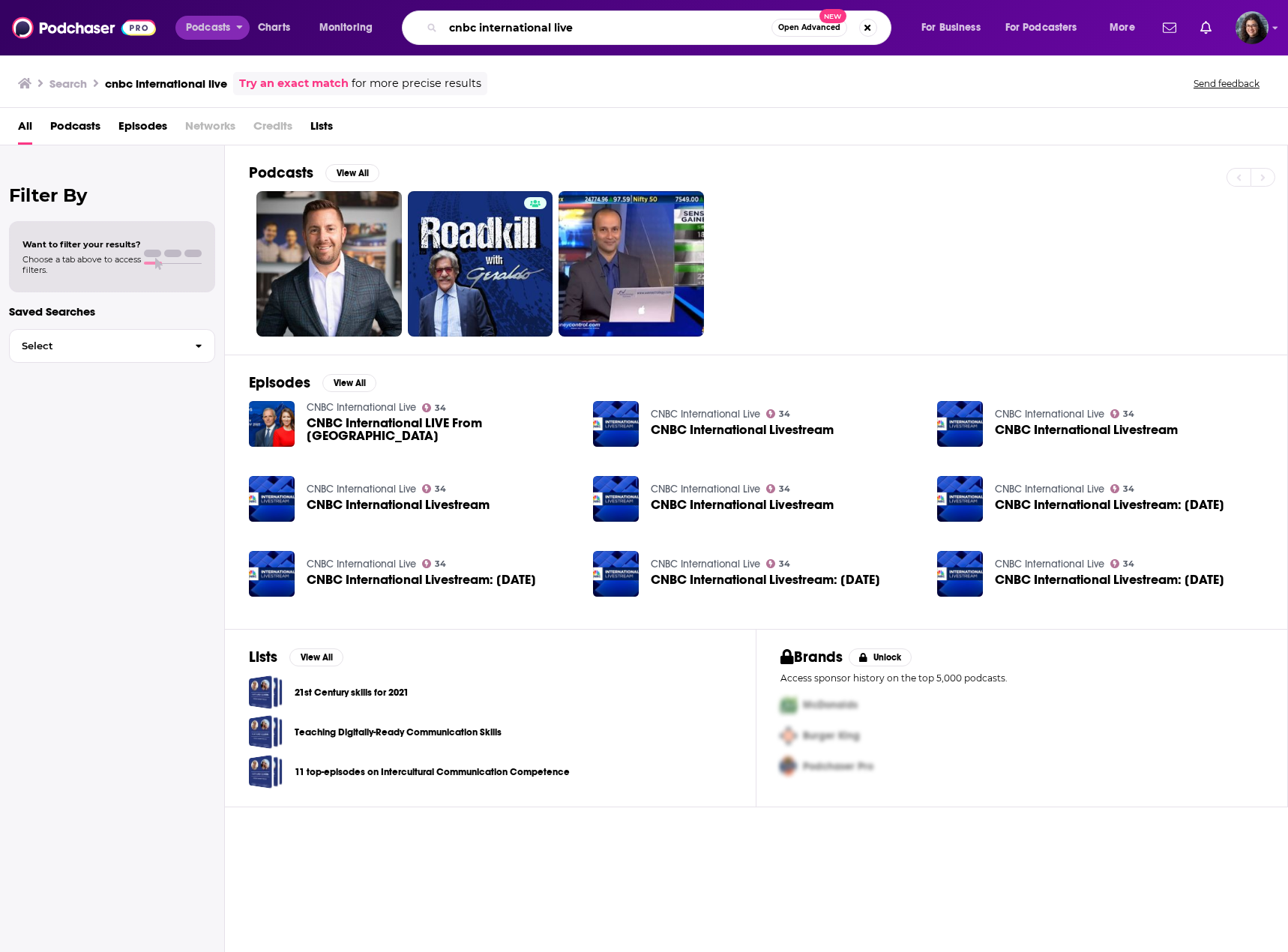
drag, startPoint x: 660, startPoint y: 27, endPoint x: 216, endPoint y: 18, distance: 444.1
click at [216, 18] on div "Podcasts Charts Monitoring cnbc international live Open Advanced New For Busine…" at bounding box center [662, 28] width 974 height 34
type input "haitham al ghais"
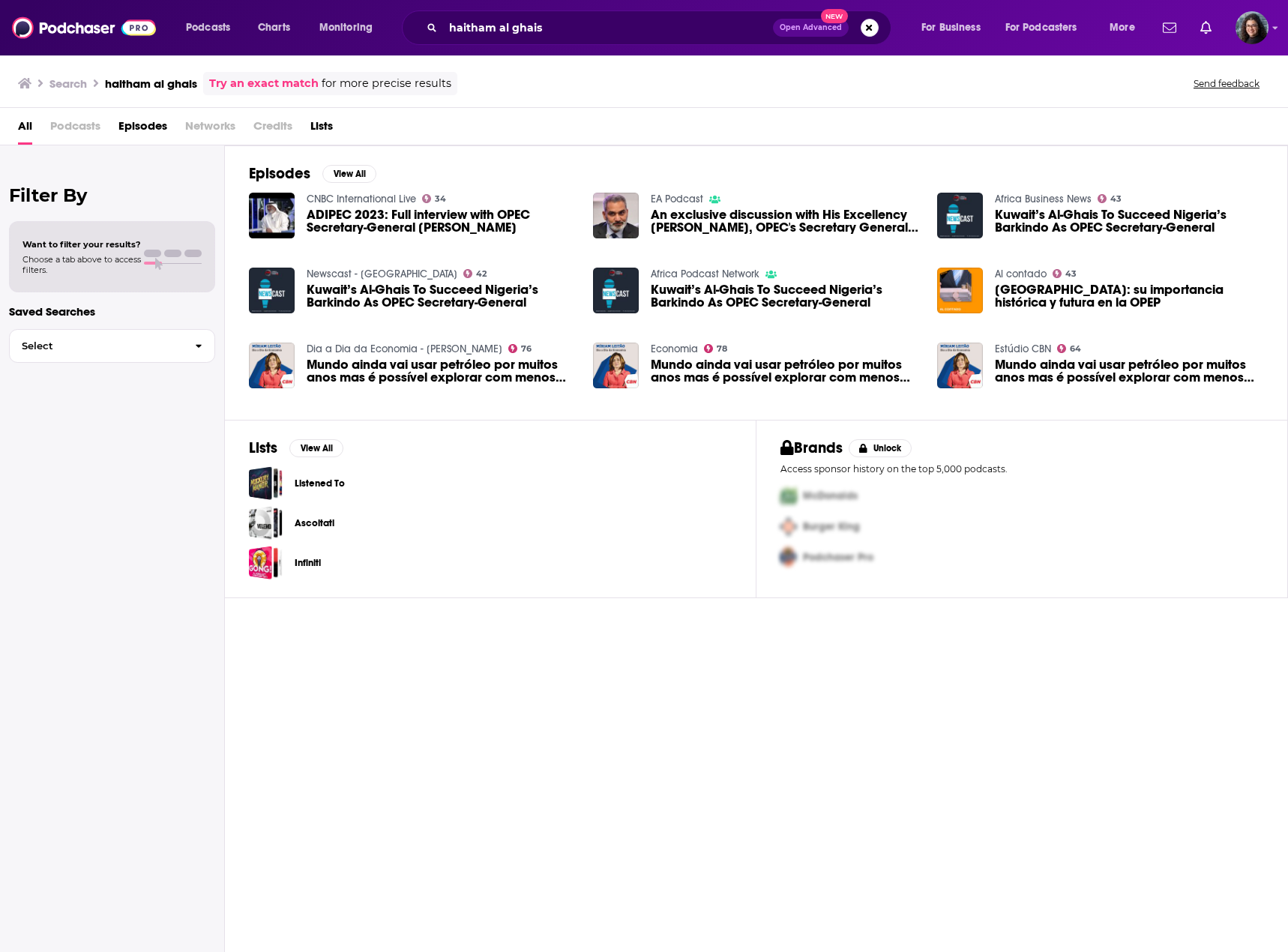
click at [418, 227] on span "ADIPEC 2023: Full interview with OPEC Secretary-General [PERSON_NAME]" at bounding box center [441, 221] width 268 height 25
click at [352, 175] on button "View All" at bounding box center [349, 174] width 54 height 18
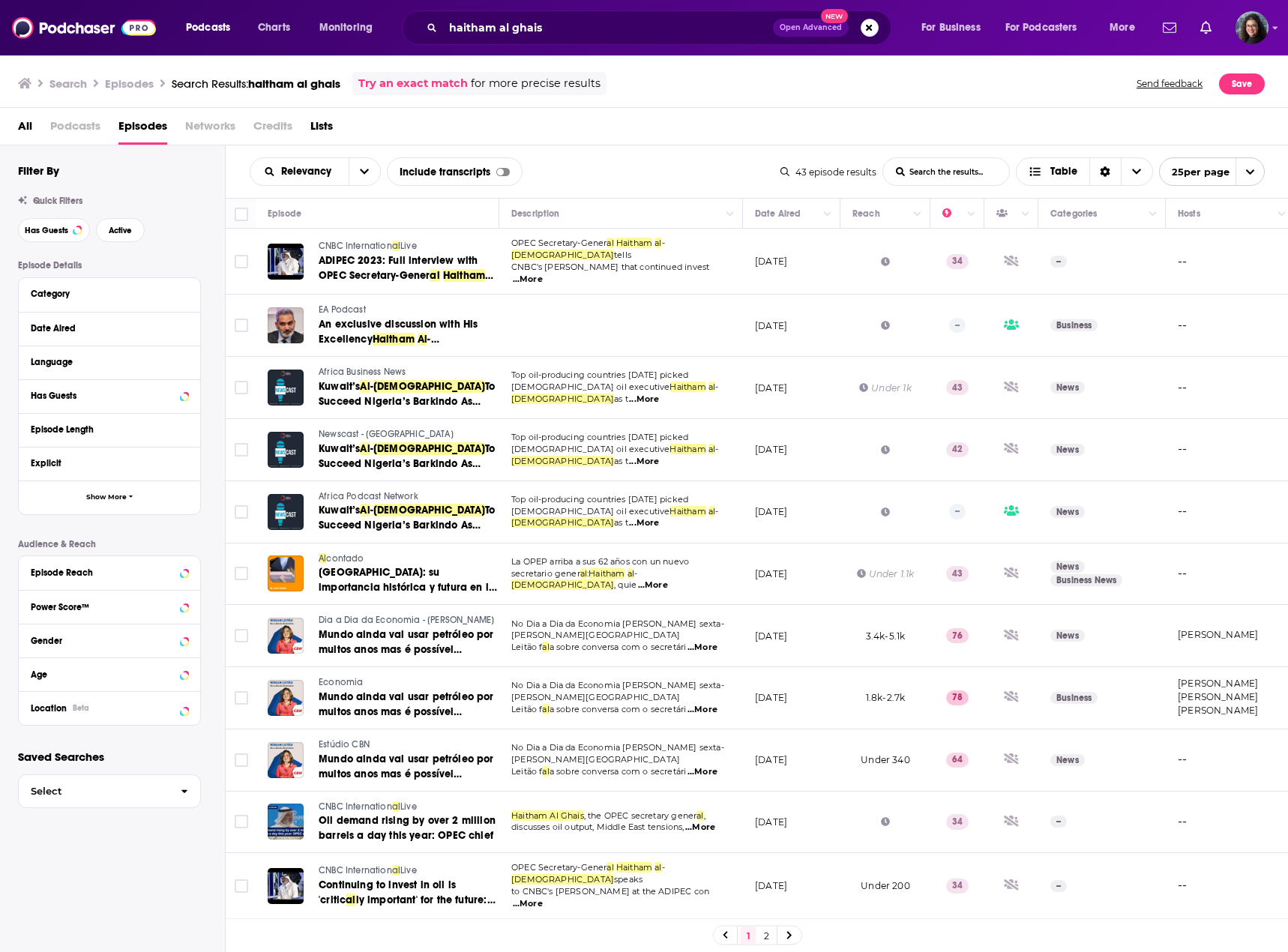
click at [770, 936] on link "2" at bounding box center [766, 935] width 15 height 18
